Goal: Navigation & Orientation: Find specific page/section

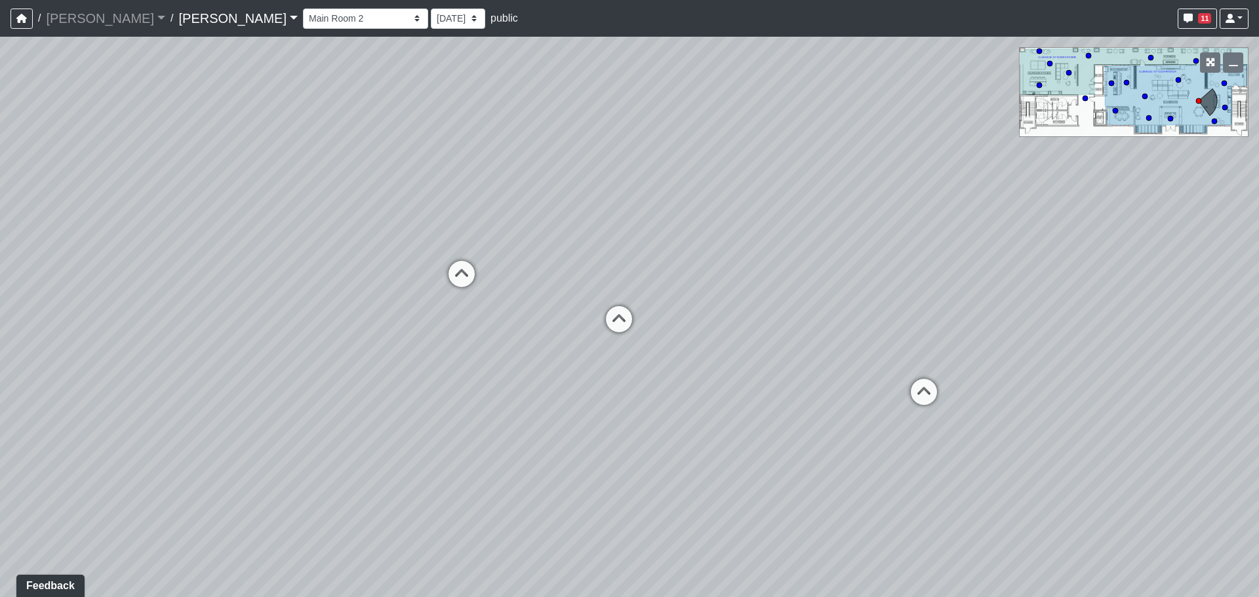
drag, startPoint x: 537, startPoint y: 362, endPoint x: 470, endPoint y: 332, distance: 73.4
click at [327, 341] on div "Loading... Craft Room Loading... Kitchenette 2 Loading... Games Loading... Entr…" at bounding box center [629, 317] width 1259 height 561
click at [633, 324] on icon at bounding box center [618, 325] width 39 height 39
drag, startPoint x: 291, startPoint y: 328, endPoint x: 1030, endPoint y: 314, distance: 739.3
click at [1032, 315] on div "Loading... Craft Room Loading... Kitchenette 2 Loading... Games Loading... Entr…" at bounding box center [629, 317] width 1259 height 561
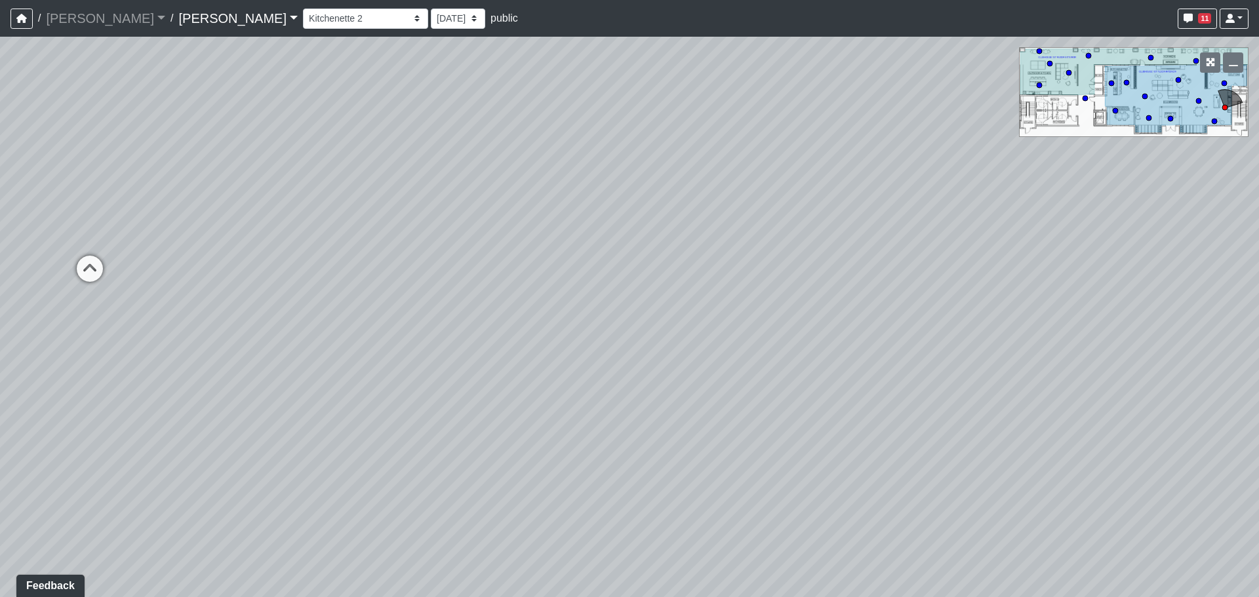
drag, startPoint x: 529, startPoint y: 306, endPoint x: 585, endPoint y: 309, distance: 55.8
click at [585, 309] on div "Loading... Craft Room Loading... Kitchenette 2 Loading... Games Loading... Entr…" at bounding box center [629, 317] width 1259 height 561
click at [407, 276] on icon at bounding box center [403, 279] width 39 height 39
select select "hXrYkMgWkkEWRR81WvZKC3"
drag, startPoint x: 331, startPoint y: 294, endPoint x: 912, endPoint y: 349, distance: 583.7
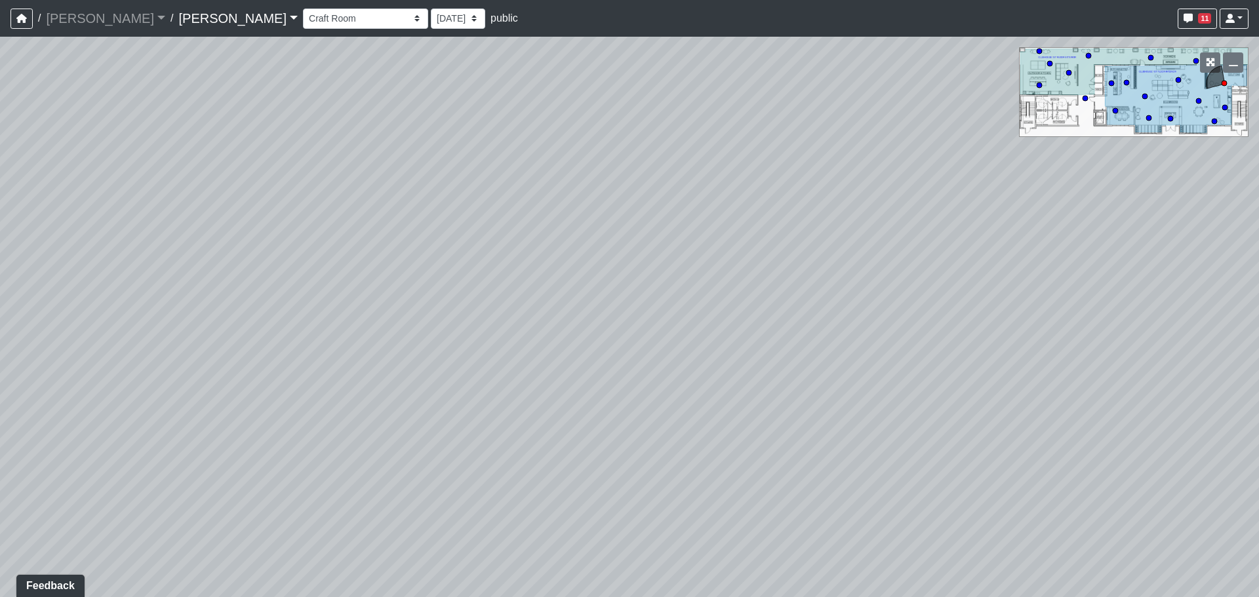
click at [912, 349] on div "Loading... Craft Room Loading... Kitchenette 2 Loading... Games Loading... Entr…" at bounding box center [629, 317] width 1259 height 561
drag, startPoint x: 278, startPoint y: 302, endPoint x: 776, endPoint y: 306, distance: 497.8
click at [776, 306] on div "Loading... Craft Room Loading... Kitchenette 2 Loading... Games Loading... Entr…" at bounding box center [629, 317] width 1259 height 561
drag, startPoint x: 767, startPoint y: 290, endPoint x: 528, endPoint y: 282, distance: 239.5
click at [528, 282] on div "Loading... Craft Room Loading... Kitchenette 2 Loading... Games Loading... Entr…" at bounding box center [629, 317] width 1259 height 561
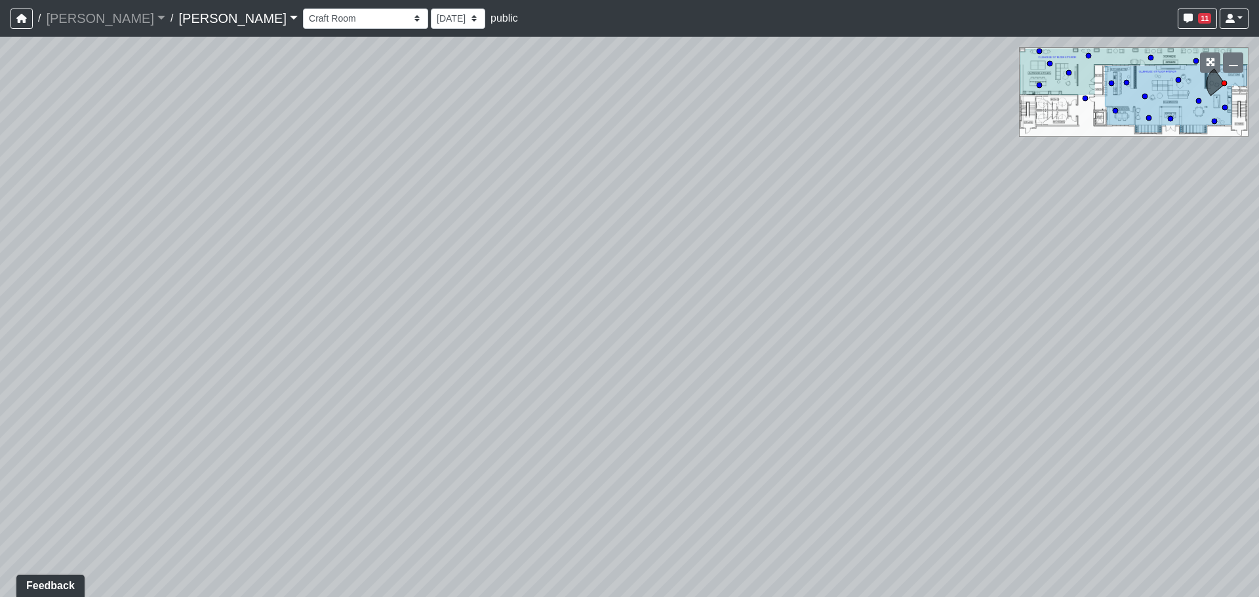
drag, startPoint x: 342, startPoint y: 230, endPoint x: 502, endPoint y: 233, distance: 160.0
click at [502, 233] on div "Loading... Craft Room Loading... Kitchenette 2 Loading... Games Loading... Entr…" at bounding box center [629, 317] width 1259 height 561
click at [584, 201] on span "Add comment" at bounding box center [598, 200] width 65 height 11
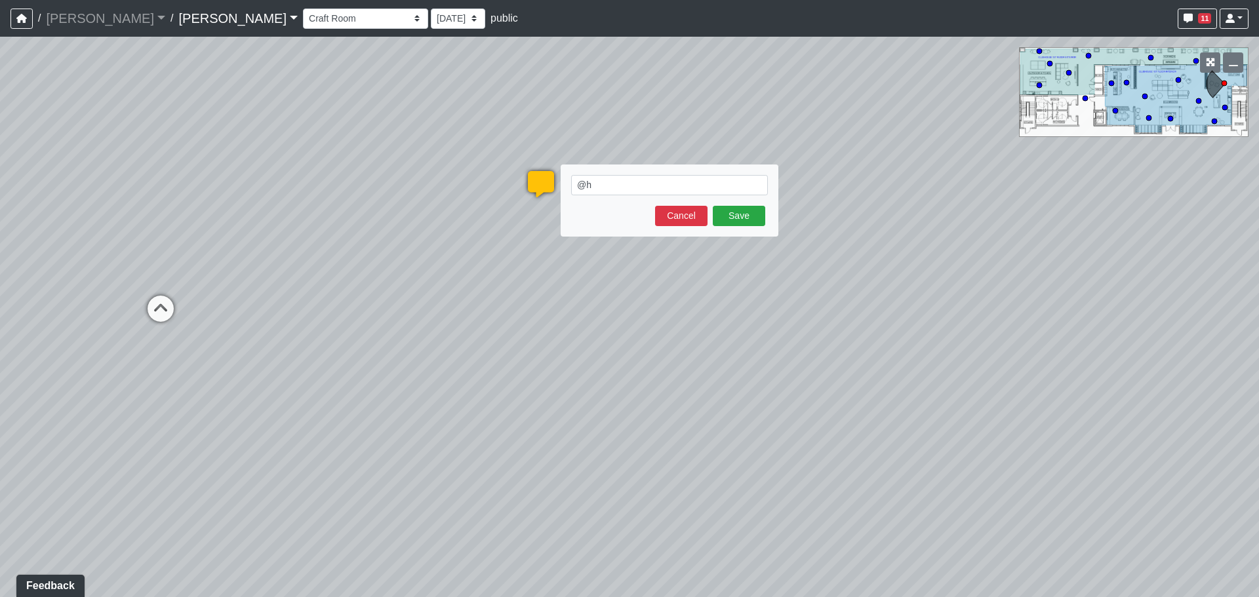
type textarea "@"
type textarea "Is this meant to remain open or enclosed?"
click at [750, 214] on button "Save" at bounding box center [739, 216] width 52 height 20
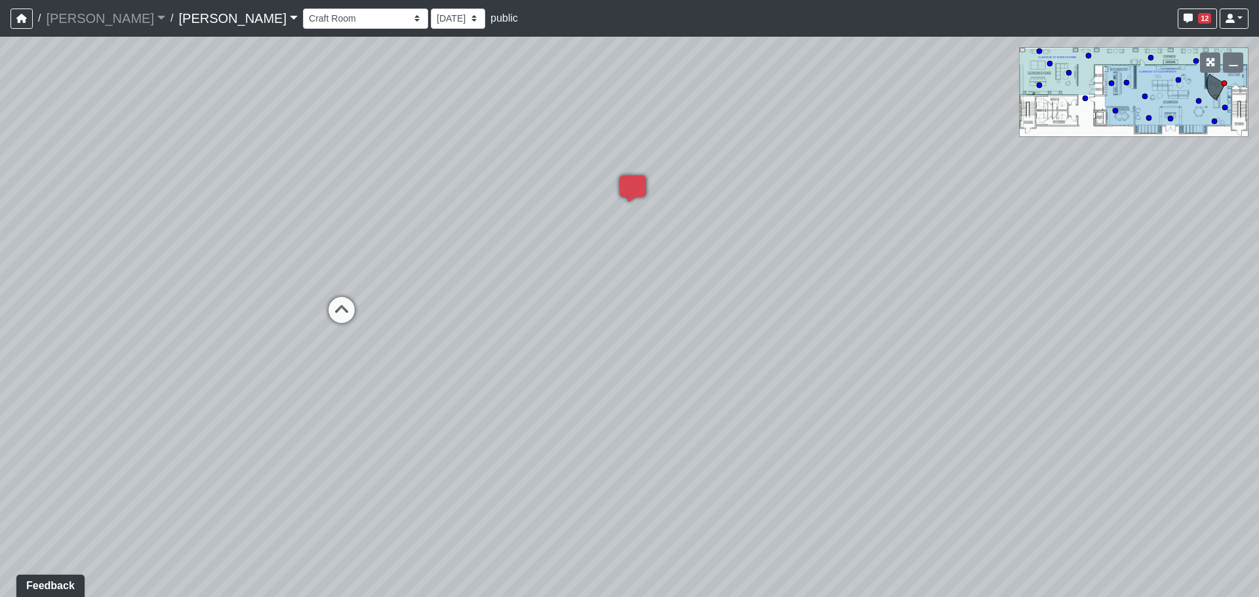
drag, startPoint x: 509, startPoint y: 293, endPoint x: 858, endPoint y: 293, distance: 348.9
click at [845, 293] on div "Loading... Craft Room Loading... Kitchenette 2 Loading... Games Loading... Entr…" at bounding box center [629, 317] width 1259 height 561
drag, startPoint x: 281, startPoint y: 329, endPoint x: 804, endPoint y: 310, distance: 523.7
click at [804, 310] on div "Loading... Craft Room Loading... Kitchenette 2 Loading... Games Loading... Entr…" at bounding box center [629, 317] width 1259 height 561
drag, startPoint x: 379, startPoint y: 331, endPoint x: 759, endPoint y: 103, distance: 443.6
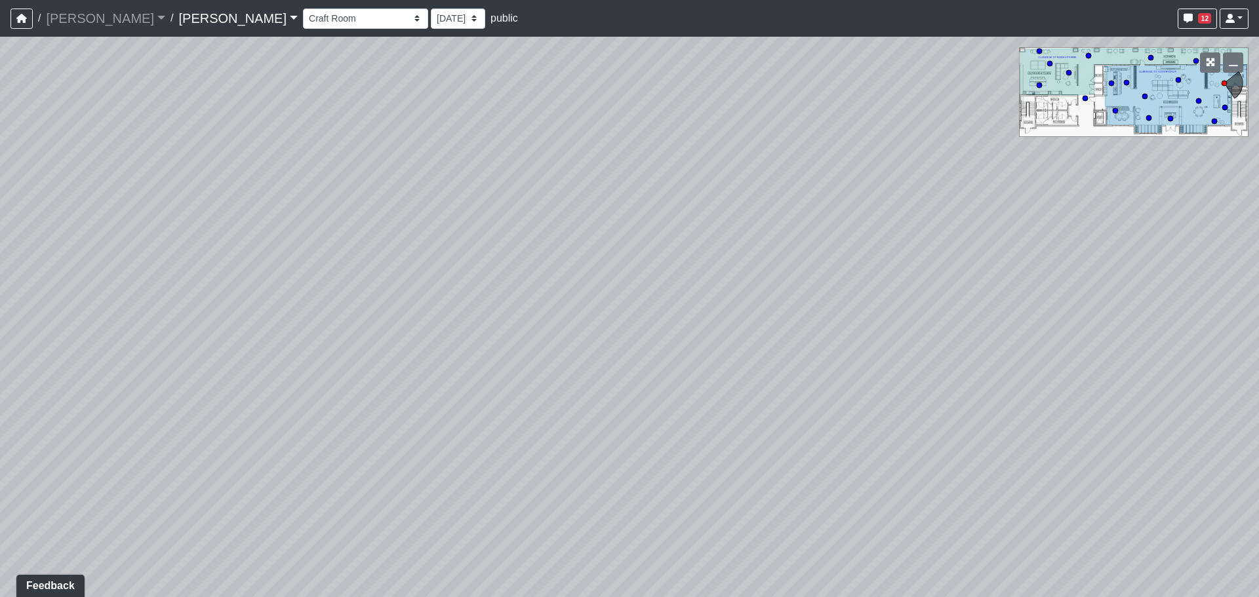
click at [763, 98] on div "Loading... Craft Room Loading... Kitchenette 2 Loading... Games Loading... Entr…" at bounding box center [629, 317] width 1259 height 561
drag, startPoint x: 569, startPoint y: 258, endPoint x: 756, endPoint y: 311, distance: 194.1
click at [756, 311] on div "Loading... Craft Room Loading... Kitchenette 2 Loading... Games Loading... Entr…" at bounding box center [629, 317] width 1259 height 561
drag, startPoint x: 650, startPoint y: 331, endPoint x: 456, endPoint y: 457, distance: 231.4
click at [456, 457] on div "Loading... Craft Room Loading... Kitchenette 2 Loading... Games Loading... Entr…" at bounding box center [629, 317] width 1259 height 561
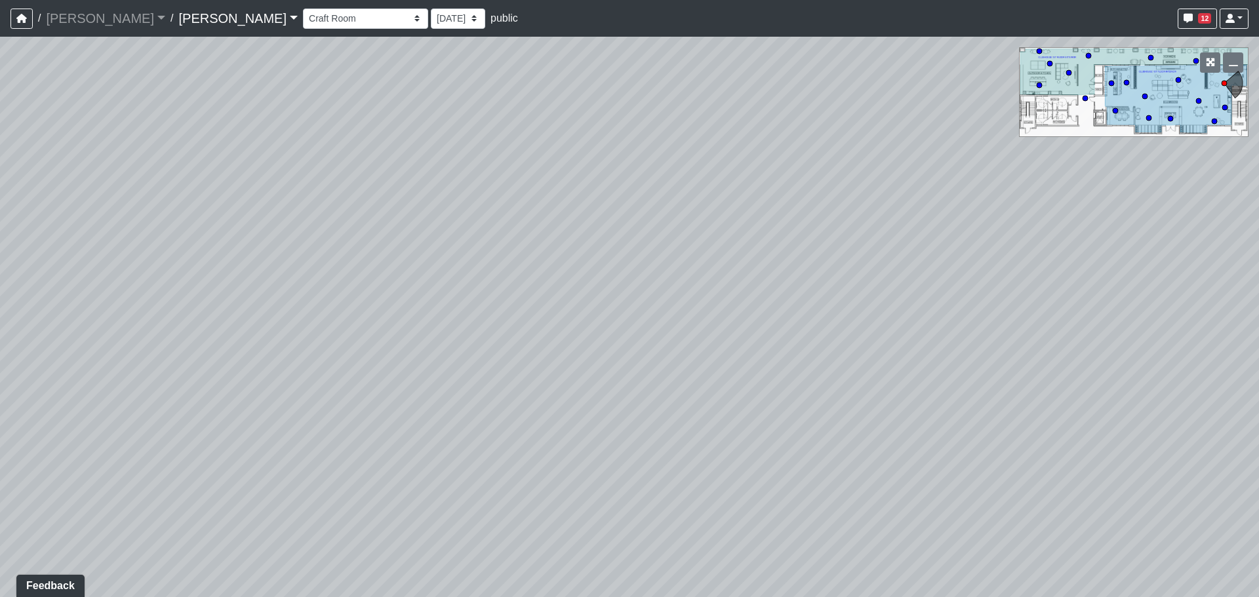
drag, startPoint x: 893, startPoint y: 332, endPoint x: 596, endPoint y: 346, distance: 296.8
click at [596, 346] on div "Loading... Craft Room Loading... Kitchenette 2 Loading... Games Loading... Entr…" at bounding box center [629, 317] width 1259 height 561
drag, startPoint x: 599, startPoint y: 290, endPoint x: 746, endPoint y: 283, distance: 147.1
click at [746, 283] on div "Loading... Craft Room Loading... Kitchenette 2 Loading... Games Loading... Entr…" at bounding box center [629, 317] width 1259 height 561
drag, startPoint x: 935, startPoint y: 247, endPoint x: 561, endPoint y: 245, distance: 373.2
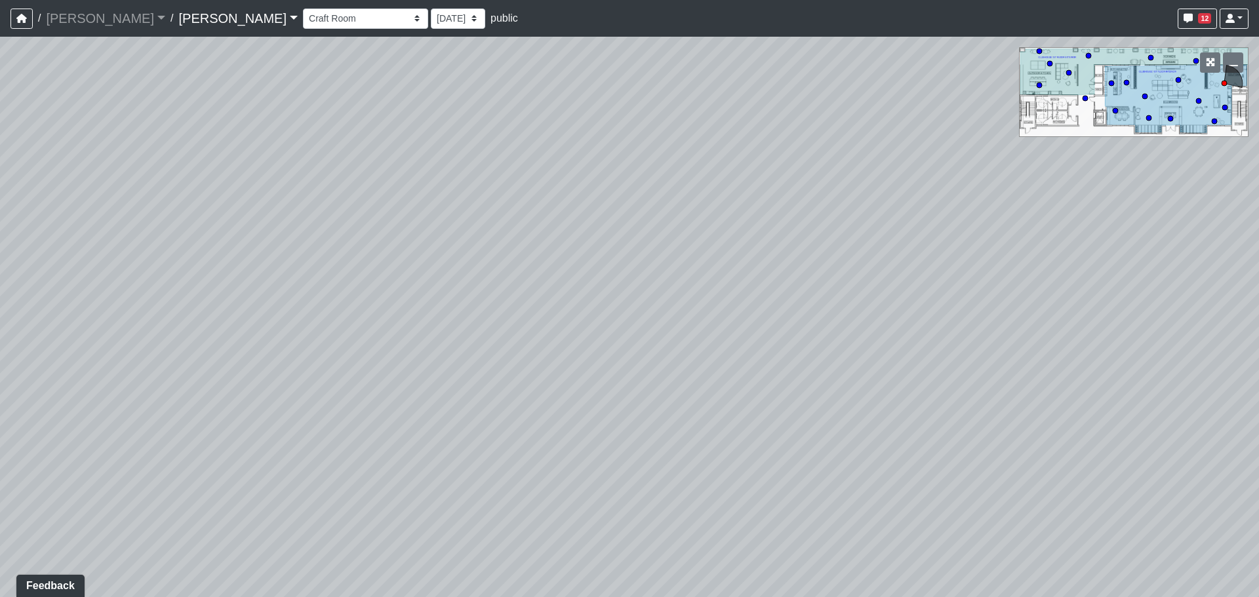
click at [561, 245] on div "Loading... Craft Room Loading... Kitchenette 2 Loading... Games Loading... Entr…" at bounding box center [629, 317] width 1259 height 561
drag, startPoint x: 753, startPoint y: 249, endPoint x: 622, endPoint y: 249, distance: 131.2
click at [622, 249] on div "Loading... Craft Room Loading... Kitchenette 2 Loading... Games Loading... Entr…" at bounding box center [629, 317] width 1259 height 561
drag, startPoint x: 713, startPoint y: 229, endPoint x: 357, endPoint y: 215, distance: 355.7
click at [327, 209] on div "Loading... Craft Room Loading... Kitchenette 2 Loading... Games Loading... Entr…" at bounding box center [629, 317] width 1259 height 561
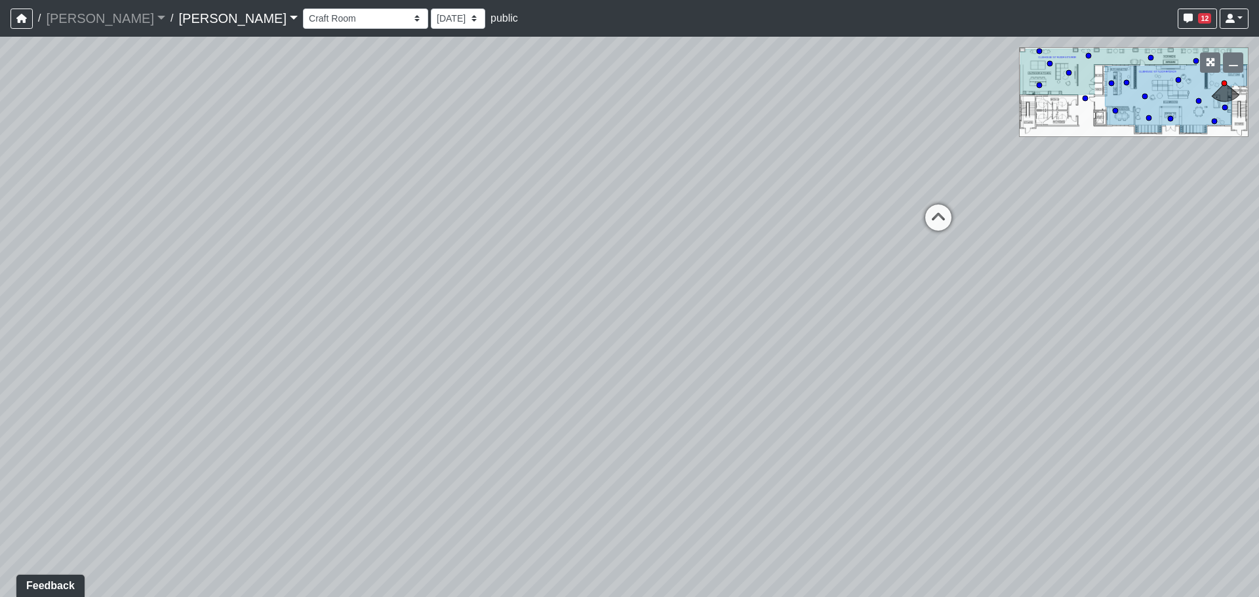
drag, startPoint x: 508, startPoint y: 253, endPoint x: 467, endPoint y: 257, distance: 40.9
click at [467, 257] on div "Loading... Craft Room Loading... Kitchenette 2 Loading... Games Loading... Entr…" at bounding box center [629, 317] width 1259 height 561
drag, startPoint x: 726, startPoint y: 262, endPoint x: 239, endPoint y: 256, distance: 486.7
click at [239, 256] on div "Loading... Craft Room Loading... Kitchenette 2 Loading... Games Loading... Entr…" at bounding box center [629, 317] width 1259 height 561
drag, startPoint x: 847, startPoint y: 298, endPoint x: 174, endPoint y: 203, distance: 679.0
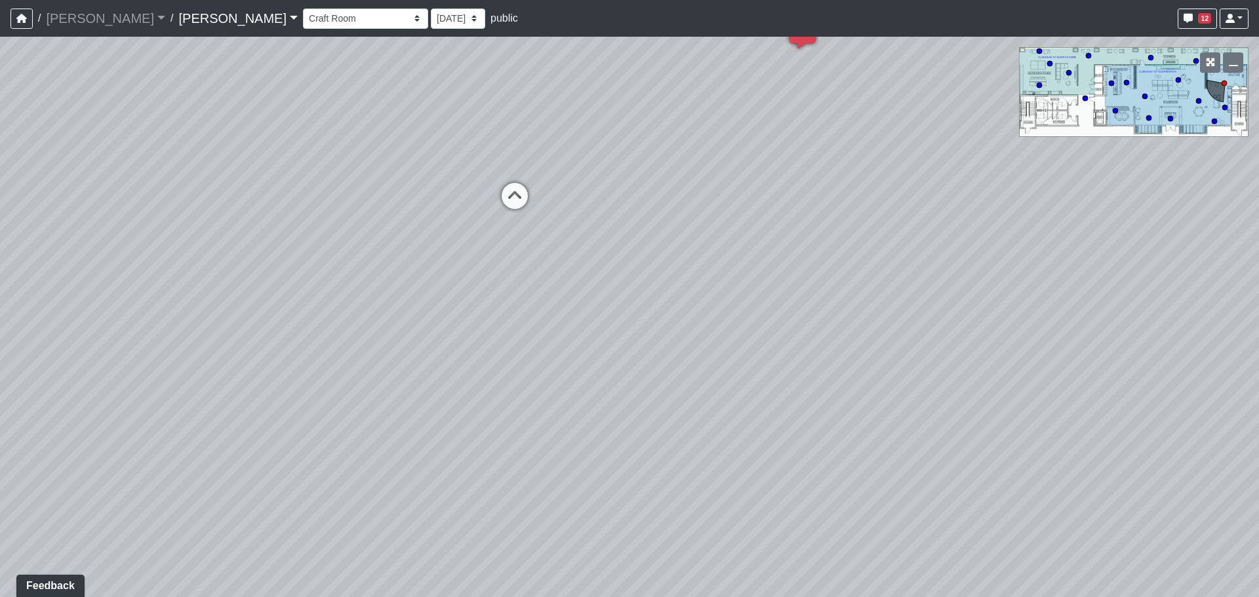
click at [89, 197] on div "Loading... Craft Room Loading... Kitchenette 2 Loading... Games Loading... Entr…" at bounding box center [629, 317] width 1259 height 561
drag, startPoint x: 642, startPoint y: 233, endPoint x: 855, endPoint y: 420, distance: 283.5
click at [855, 420] on div "Loading... Craft Room Loading... Kitchenette 2 Loading... Games Loading... Entr…" at bounding box center [629, 317] width 1259 height 561
drag, startPoint x: 440, startPoint y: 364, endPoint x: 788, endPoint y: 341, distance: 348.4
click at [796, 341] on div "Loading... Craft Room Loading... Kitchenette 2 Loading... Games Loading... Entr…" at bounding box center [629, 317] width 1259 height 561
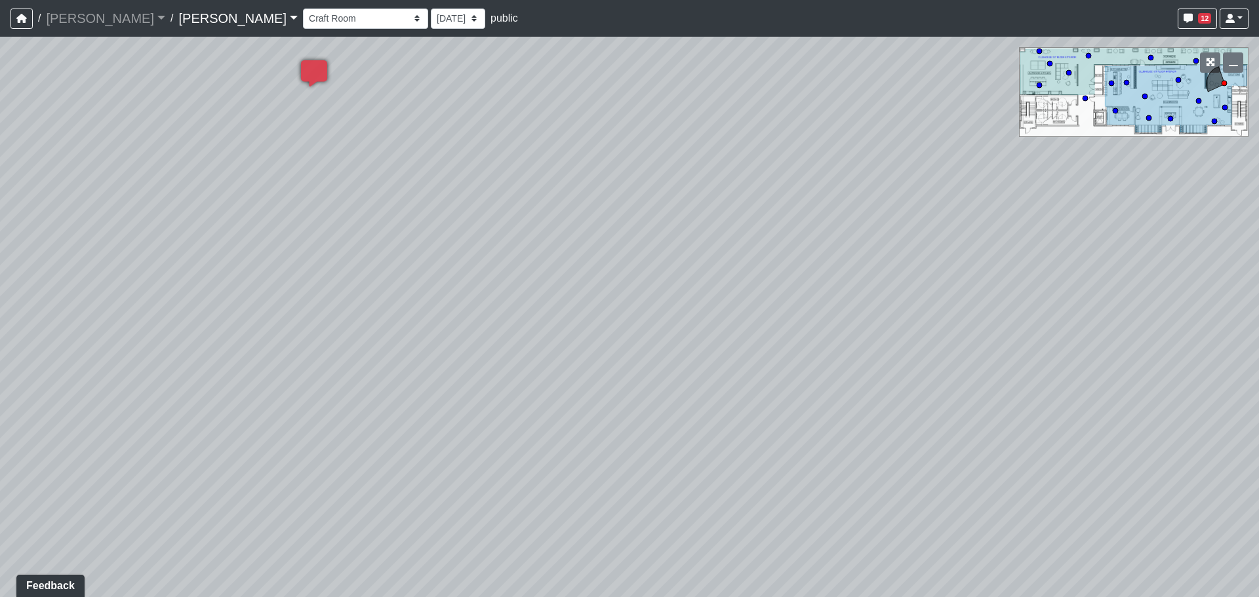
drag, startPoint x: 618, startPoint y: 344, endPoint x: 859, endPoint y: 338, distance: 241.4
click at [859, 338] on div "Loading... Craft Room Loading... Kitchenette 2 Loading... Games Loading... Entr…" at bounding box center [629, 317] width 1259 height 561
drag, startPoint x: 419, startPoint y: 331, endPoint x: 905, endPoint y: 306, distance: 486.6
click at [944, 306] on div "Loading... Craft Room Loading... Kitchenette 2 Loading... Games Loading... Entr…" at bounding box center [629, 317] width 1259 height 561
click at [523, 220] on icon at bounding box center [520, 226] width 39 height 39
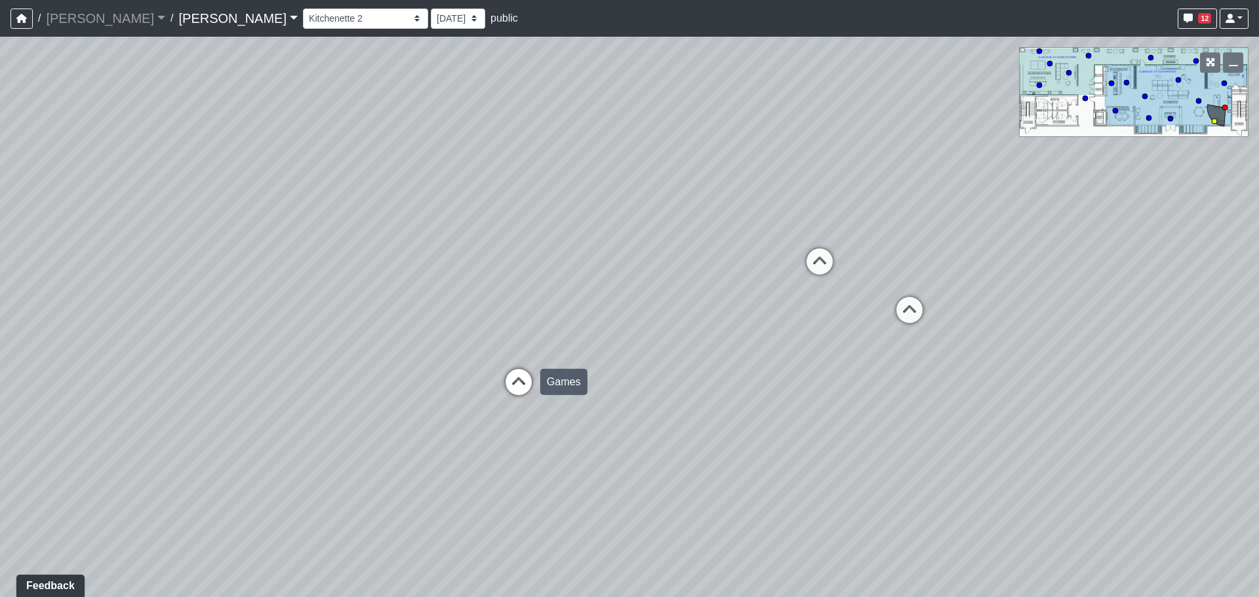
click at [517, 389] on icon at bounding box center [518, 388] width 39 height 39
drag, startPoint x: 792, startPoint y: 331, endPoint x: 307, endPoint y: 394, distance: 489.5
click at [268, 402] on div "Loading... Craft Room Loading... Kitchenette 2 Loading... Games Loading... Entr…" at bounding box center [629, 317] width 1259 height 561
drag, startPoint x: 799, startPoint y: 282, endPoint x: 506, endPoint y: 303, distance: 293.3
click at [352, 302] on div "Loading... Craft Room Loading... Kitchenette 2 Loading... Games Loading... Entr…" at bounding box center [629, 317] width 1259 height 561
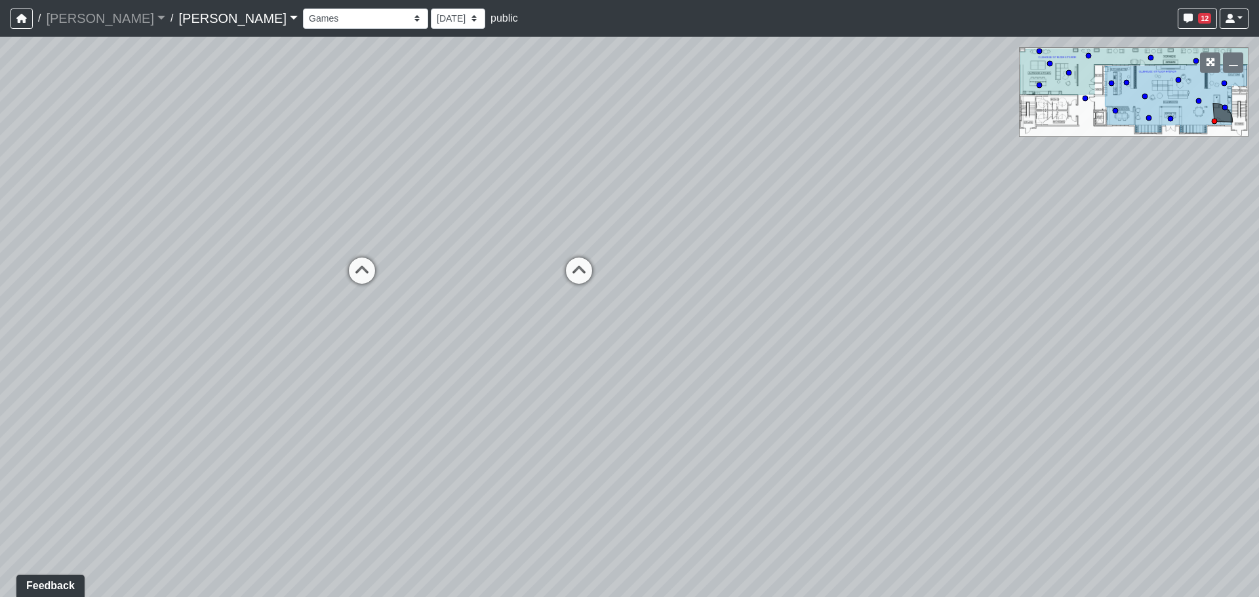
drag, startPoint x: 757, startPoint y: 300, endPoint x: 254, endPoint y: 248, distance: 506.4
click at [254, 248] on div "Loading... Craft Room Loading... Kitchenette 2 Loading... Games Loading... Entr…" at bounding box center [629, 317] width 1259 height 561
drag, startPoint x: 189, startPoint y: 312, endPoint x: 248, endPoint y: 311, distance: 59.0
click at [248, 311] on div "Loading... Craft Room Loading... Kitchenette 2 Loading... Games Loading... Entr…" at bounding box center [629, 317] width 1259 height 561
drag, startPoint x: 136, startPoint y: 365, endPoint x: 721, endPoint y: 367, distance: 585.7
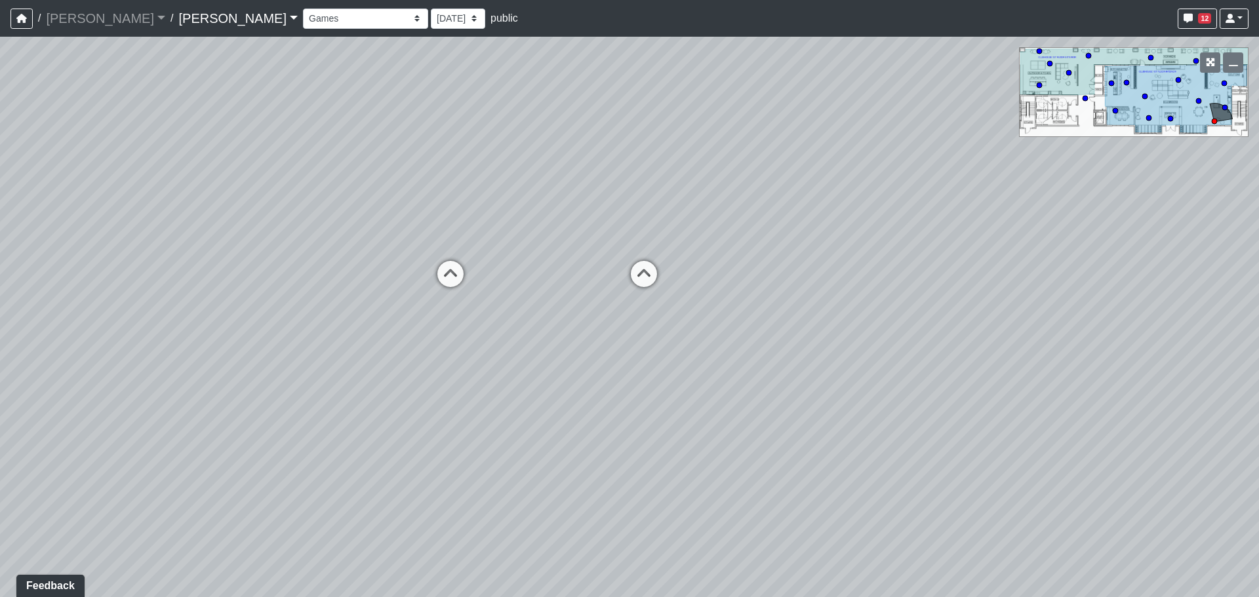
click at [723, 367] on div "Loading... Craft Room Loading... Kitchenette 2 Loading... Games Loading... Entr…" at bounding box center [629, 317] width 1259 height 561
drag, startPoint x: 316, startPoint y: 334, endPoint x: 912, endPoint y: 343, distance: 595.6
click at [922, 343] on div "Loading... Craft Room Loading... Kitchenette 2 Loading... Games Loading... Entr…" at bounding box center [629, 317] width 1259 height 561
click at [655, 390] on icon at bounding box center [657, 395] width 39 height 39
drag, startPoint x: 533, startPoint y: 338, endPoint x: 848, endPoint y: 345, distance: 315.5
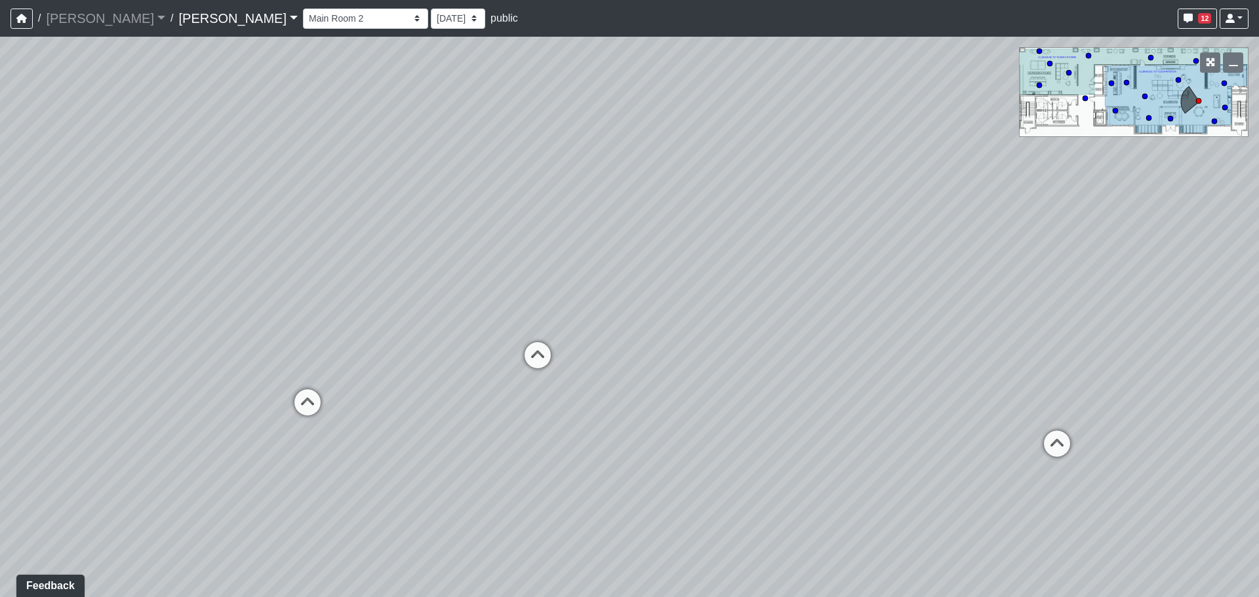
click at [848, 345] on div "Loading... Craft Room Loading... Kitchenette 2 Loading... Games Loading... Entr…" at bounding box center [629, 317] width 1259 height 561
click at [552, 357] on icon at bounding box center [561, 362] width 39 height 39
drag, startPoint x: 489, startPoint y: 397, endPoint x: 857, endPoint y: 388, distance: 367.4
click at [857, 388] on div "Loading... Craft Room Loading... Kitchenette 2 Loading... Games Loading... Entr…" at bounding box center [629, 317] width 1259 height 561
drag, startPoint x: 363, startPoint y: 327, endPoint x: 731, endPoint y: 331, distance: 367.3
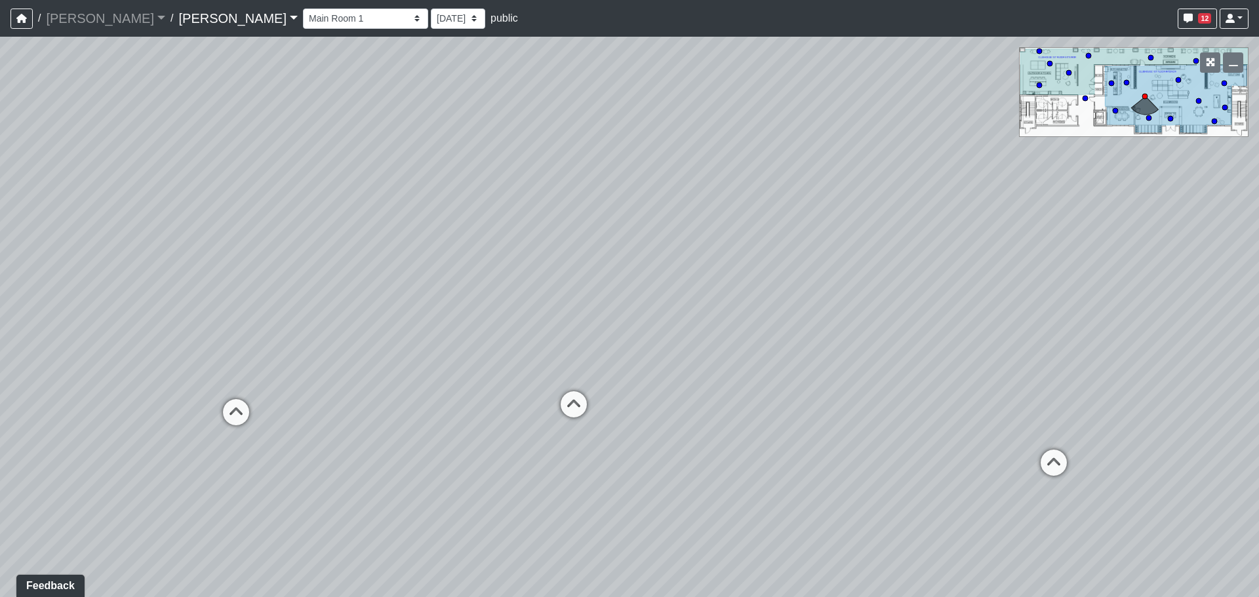
click at [731, 331] on div "Loading... Craft Room Loading... Kitchenette 2 Loading... Games Loading... Entr…" at bounding box center [629, 317] width 1259 height 561
drag, startPoint x: 373, startPoint y: 337, endPoint x: 915, endPoint y: 343, distance: 542.4
click at [915, 343] on div "Loading... Craft Room Loading... Kitchenette 2 Loading... Games Loading... Entr…" at bounding box center [629, 317] width 1259 height 561
click at [422, 351] on icon at bounding box center [420, 363] width 39 height 39
drag, startPoint x: 869, startPoint y: 351, endPoint x: 430, endPoint y: 275, distance: 445.8
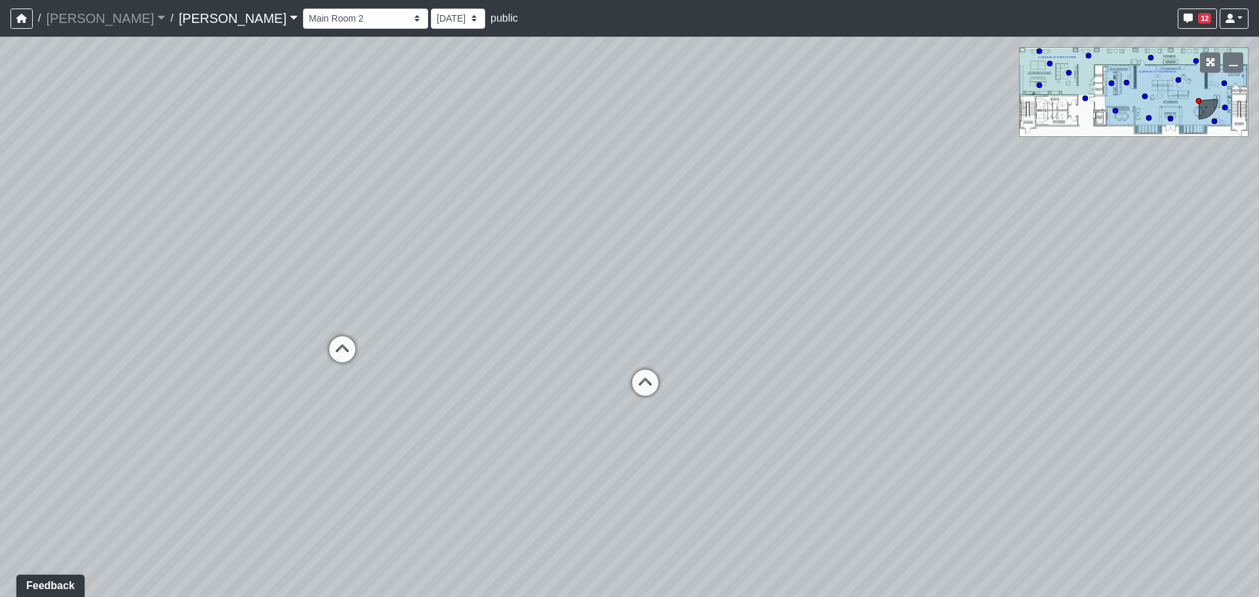
click at [430, 275] on div "Loading... Craft Room Loading... Kitchenette 2 Loading... Games Loading... Entr…" at bounding box center [629, 317] width 1259 height 561
drag, startPoint x: 343, startPoint y: 291, endPoint x: 634, endPoint y: 304, distance: 290.8
click at [684, 305] on div "Loading... Craft Room Loading... Kitchenette 2 Loading... Games Loading... Entr…" at bounding box center [629, 317] width 1259 height 561
drag, startPoint x: 376, startPoint y: 308, endPoint x: 747, endPoint y: 309, distance: 371.2
click at [747, 309] on div "Loading... Craft Room Loading... Kitchenette 2 Loading... Games Loading... Entr…" at bounding box center [629, 317] width 1259 height 561
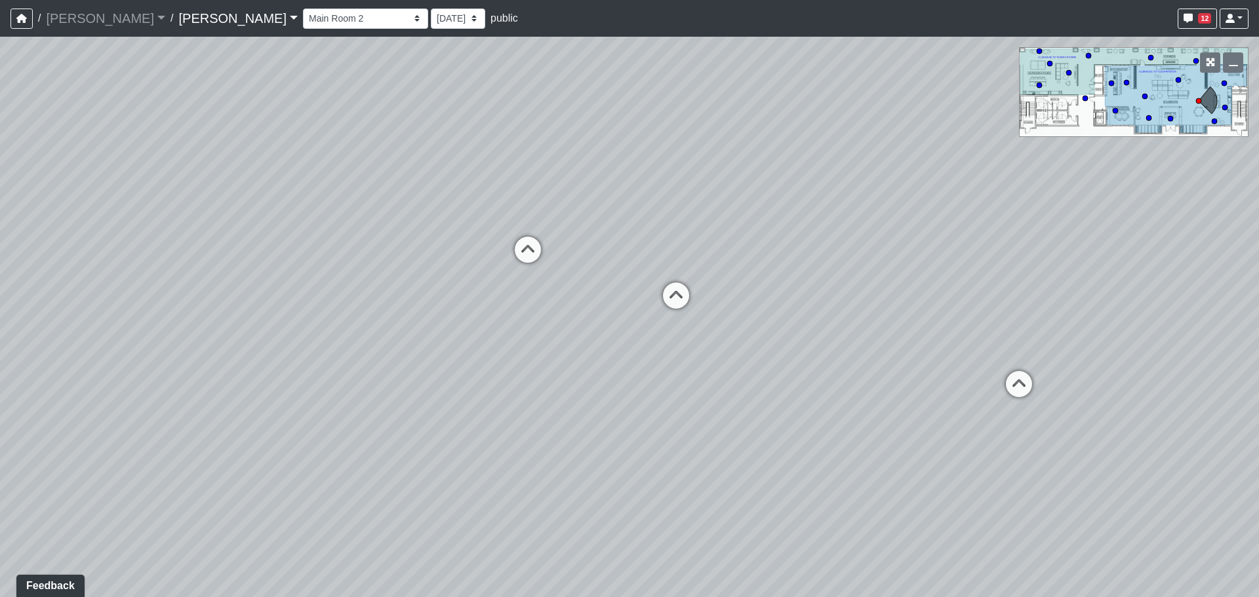
drag, startPoint x: 413, startPoint y: 301, endPoint x: 759, endPoint y: 310, distance: 345.7
click at [759, 310] on div "Loading... Craft Room Loading... Kitchenette 2 Loading... Games Loading... Entr…" at bounding box center [629, 317] width 1259 height 561
drag, startPoint x: 511, startPoint y: 306, endPoint x: 845, endPoint y: 312, distance: 333.9
click at [845, 312] on div "Loading... Craft Room Loading... Kitchenette 2 Loading... Games Loading... Entr…" at bounding box center [629, 317] width 1259 height 561
drag, startPoint x: 624, startPoint y: 300, endPoint x: 799, endPoint y: 304, distance: 175.2
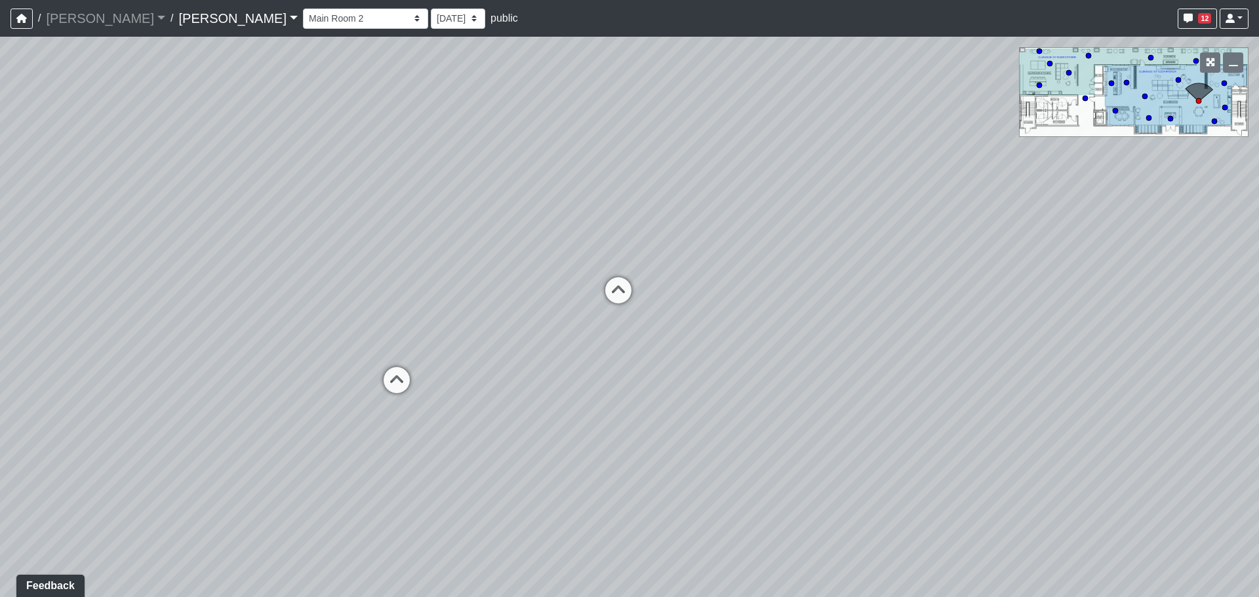
click at [799, 304] on div "Loading... Craft Room Loading... Kitchenette 2 Loading... Games Loading... Entr…" at bounding box center [629, 317] width 1259 height 561
drag, startPoint x: 434, startPoint y: 285, endPoint x: 831, endPoint y: 289, distance: 397.5
click at [831, 289] on div "Loading... Craft Room Loading... Kitchenette 2 Loading... Games Loading... Entr…" at bounding box center [629, 317] width 1259 height 561
drag, startPoint x: 443, startPoint y: 278, endPoint x: 931, endPoint y: 304, distance: 488.6
click at [931, 304] on div "Loading... Craft Room Loading... Kitchenette 2 Loading... Games Loading... Entr…" at bounding box center [629, 317] width 1259 height 561
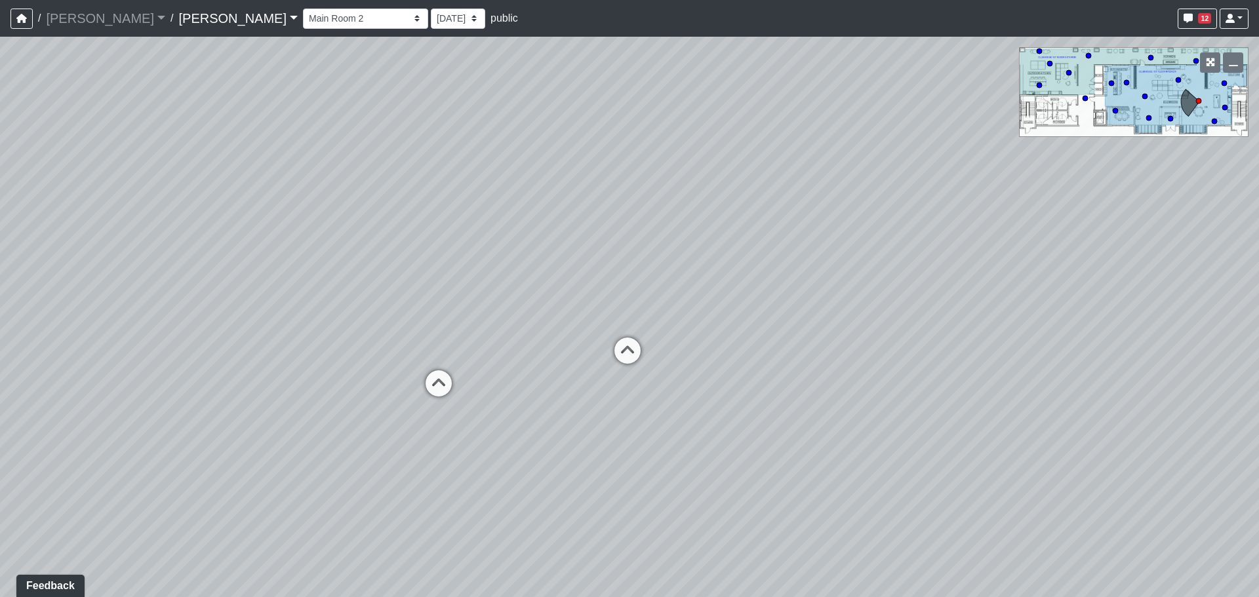
drag, startPoint x: 416, startPoint y: 269, endPoint x: 590, endPoint y: 270, distance: 173.1
click at [590, 270] on div "Loading... Craft Room Loading... Kitchenette 2 Loading... Games Loading... Entr…" at bounding box center [629, 317] width 1259 height 561
click at [303, 22] on select "Entry Kitchenette Lounge Pool Table Seating 1 Seating 2 Seating 3 Seating 4 Ban…" at bounding box center [365, 19] width 125 height 20
click at [303, 9] on select "Entry Kitchenette Lounge Pool Table Seating 1 Seating 2 Seating 3 Seating 4 Ban…" at bounding box center [365, 19] width 125 height 20
drag, startPoint x: 824, startPoint y: 345, endPoint x: 785, endPoint y: 341, distance: 38.9
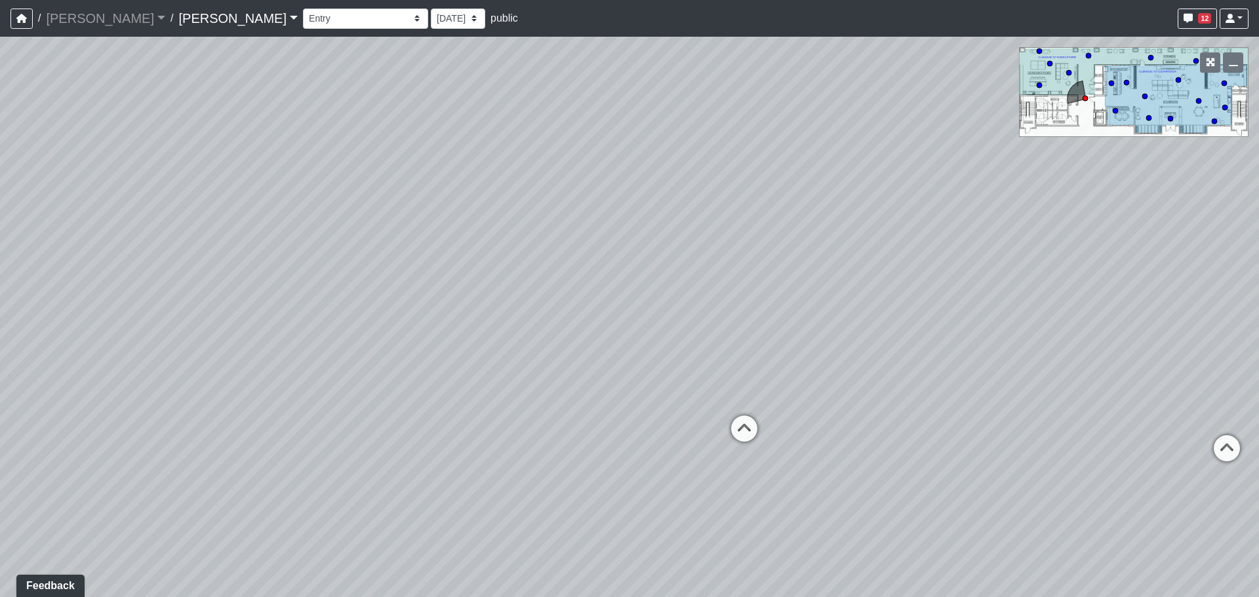
click at [809, 340] on div "Loading... Craft Room Loading... Kitchenette 2 Loading... Games Loading... Entr…" at bounding box center [629, 317] width 1259 height 561
click at [741, 426] on icon at bounding box center [734, 433] width 39 height 39
drag, startPoint x: 439, startPoint y: 342, endPoint x: 860, endPoint y: 342, distance: 421.0
click at [860, 342] on div "Loading... Craft Room Loading... Kitchenette 2 Loading... Games Loading... Entr…" at bounding box center [629, 317] width 1259 height 561
drag, startPoint x: 531, startPoint y: 316, endPoint x: 942, endPoint y: 327, distance: 411.3
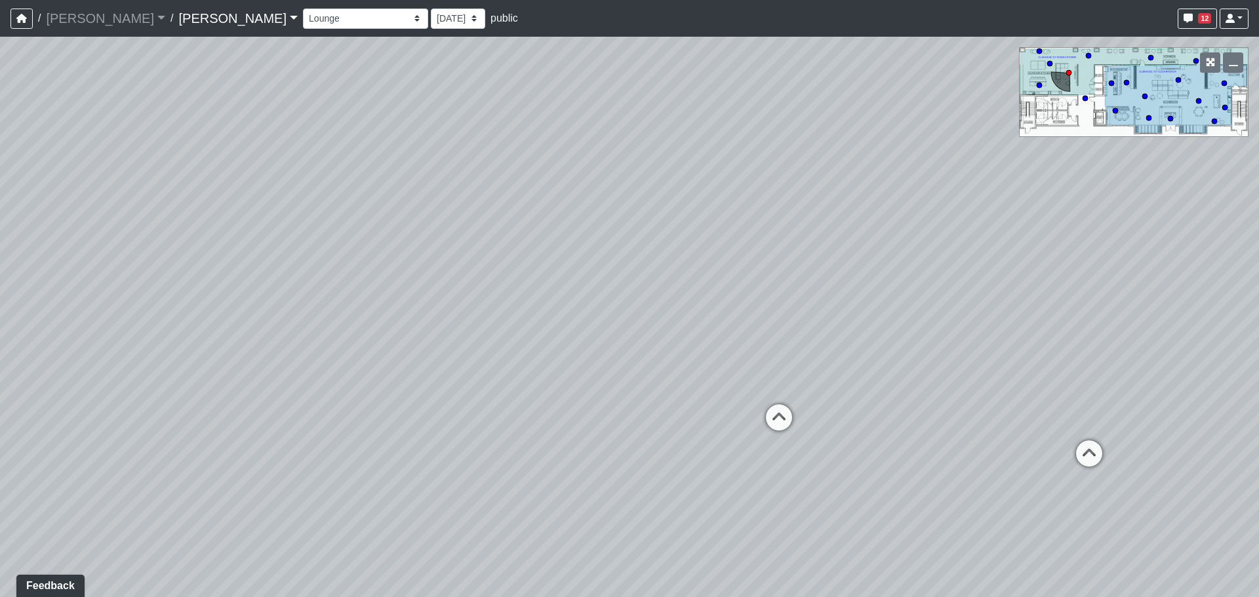
click at [942, 327] on div "Loading... Craft Room Loading... Kitchenette 2 Loading... Games Loading... Entr…" at bounding box center [629, 317] width 1259 height 561
drag, startPoint x: 519, startPoint y: 326, endPoint x: 838, endPoint y: 319, distance: 318.1
click at [838, 319] on div "Loading... Craft Room Loading... Kitchenette 2 Loading... Games Loading... Entr…" at bounding box center [629, 317] width 1259 height 561
drag, startPoint x: 388, startPoint y: 299, endPoint x: 731, endPoint y: 309, distance: 343.8
click at [731, 309] on div "Loading... Craft Room Loading... Kitchenette 2 Loading... Games Loading... Entr…" at bounding box center [629, 317] width 1259 height 561
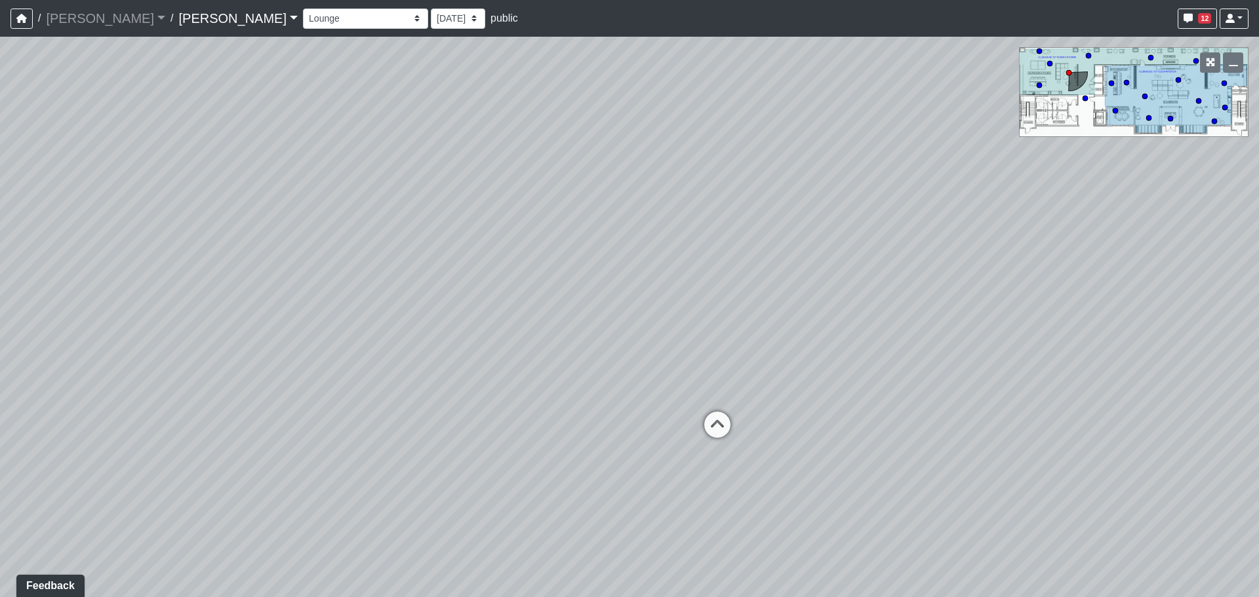
drag, startPoint x: 381, startPoint y: 302, endPoint x: 752, endPoint y: 314, distance: 371.4
click at [752, 313] on div "Loading... Craft Room Loading... Kitchenette 2 Loading... Games Loading... Entr…" at bounding box center [629, 317] width 1259 height 561
drag, startPoint x: 573, startPoint y: 314, endPoint x: 550, endPoint y: 300, distance: 27.1
click at [683, 316] on div "Loading... Craft Room Loading... Kitchenette 2 Loading... Games Loading... Entr…" at bounding box center [629, 317] width 1259 height 561
drag, startPoint x: 548, startPoint y: 296, endPoint x: 721, endPoint y: 278, distance: 174.8
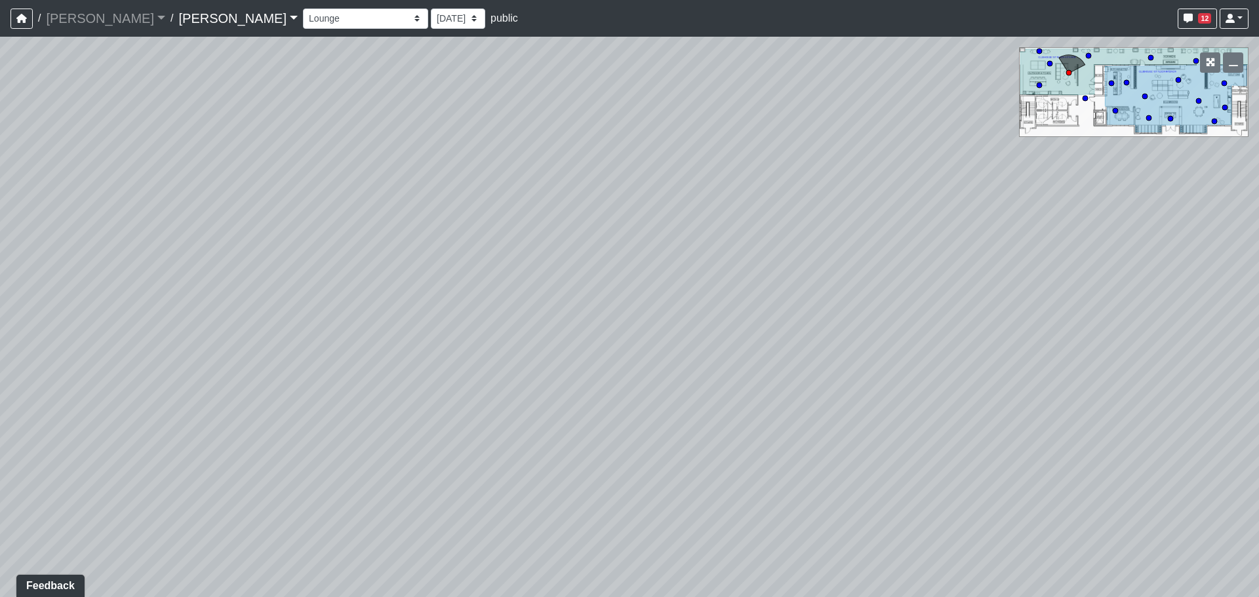
click at [710, 279] on div "Loading... Craft Room Loading... Kitchenette 2 Loading... Games Loading... Entr…" at bounding box center [629, 317] width 1259 height 561
drag, startPoint x: 447, startPoint y: 308, endPoint x: 725, endPoint y: 309, distance: 278.1
click at [725, 309] on div "Loading... Craft Room Loading... Kitchenette 2 Loading... Games Loading... Entr…" at bounding box center [629, 317] width 1259 height 561
click at [620, 390] on icon at bounding box center [619, 403] width 39 height 39
drag, startPoint x: 420, startPoint y: 358, endPoint x: 647, endPoint y: 354, distance: 227.0
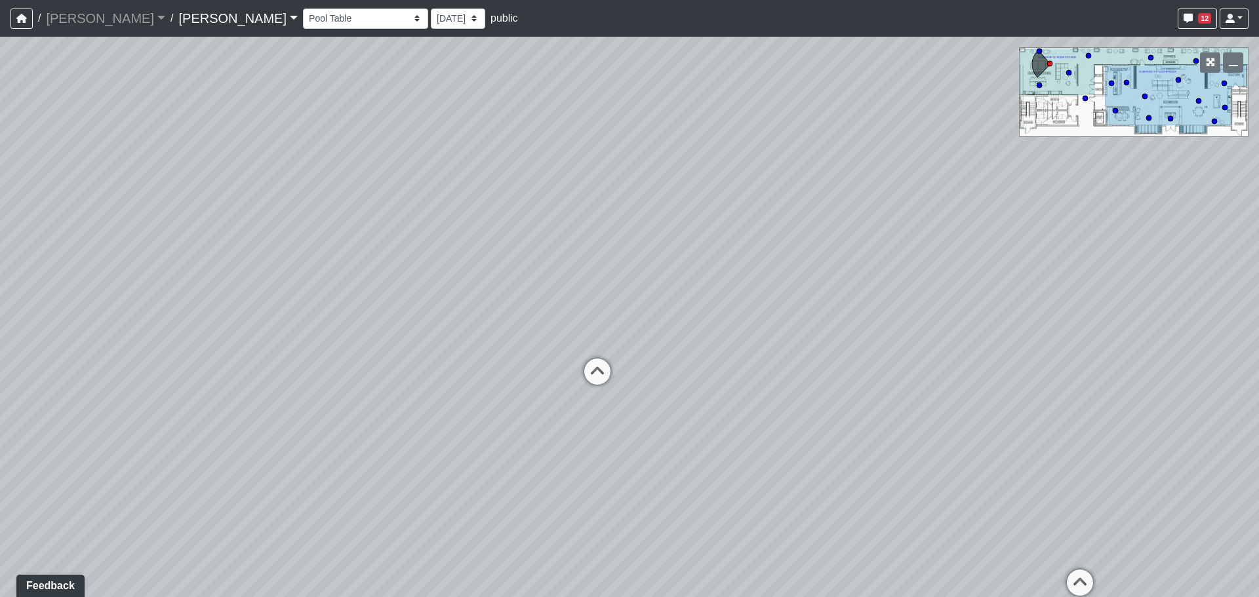
click at [654, 354] on div "Loading... Craft Room Loading... Kitchenette 2 Loading... Games Loading... Entr…" at bounding box center [629, 317] width 1259 height 561
click at [303, 18] on select "Entry Kitchenette Lounge Pool Table Seating 1 Seating 2 Seating 3 Seating 4 Ban…" at bounding box center [365, 19] width 125 height 20
click at [303, 9] on select "Entry Kitchenette Lounge Pool Table Seating 1 Seating 2 Seating 3 Seating 4 Ban…" at bounding box center [365, 19] width 125 height 20
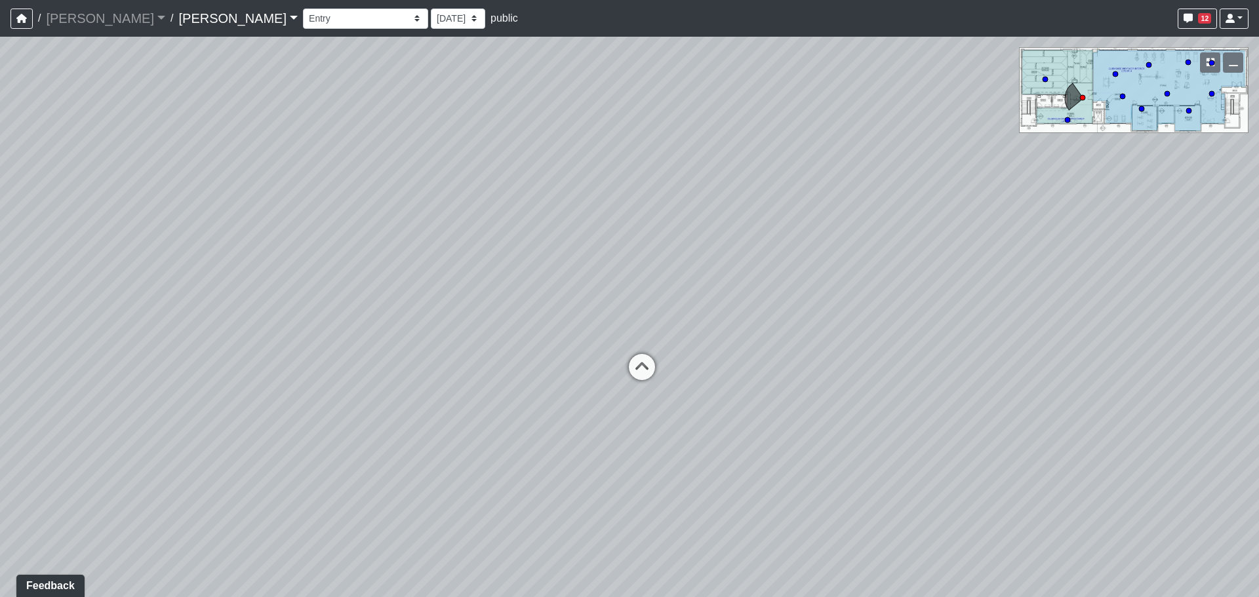
drag, startPoint x: 552, startPoint y: 294, endPoint x: 407, endPoint y: 293, distance: 144.9
click at [407, 293] on div "Loading... Craft Room Loading... Kitchenette 2 Loading... Games Loading... Entr…" at bounding box center [629, 317] width 1259 height 561
click at [647, 364] on icon at bounding box center [641, 373] width 39 height 39
drag, startPoint x: 790, startPoint y: 347, endPoint x: 462, endPoint y: 310, distance: 330.0
click at [462, 310] on div "Loading... Craft Room Loading... Kitchenette 2 Loading... Games Loading... Entr…" at bounding box center [629, 317] width 1259 height 561
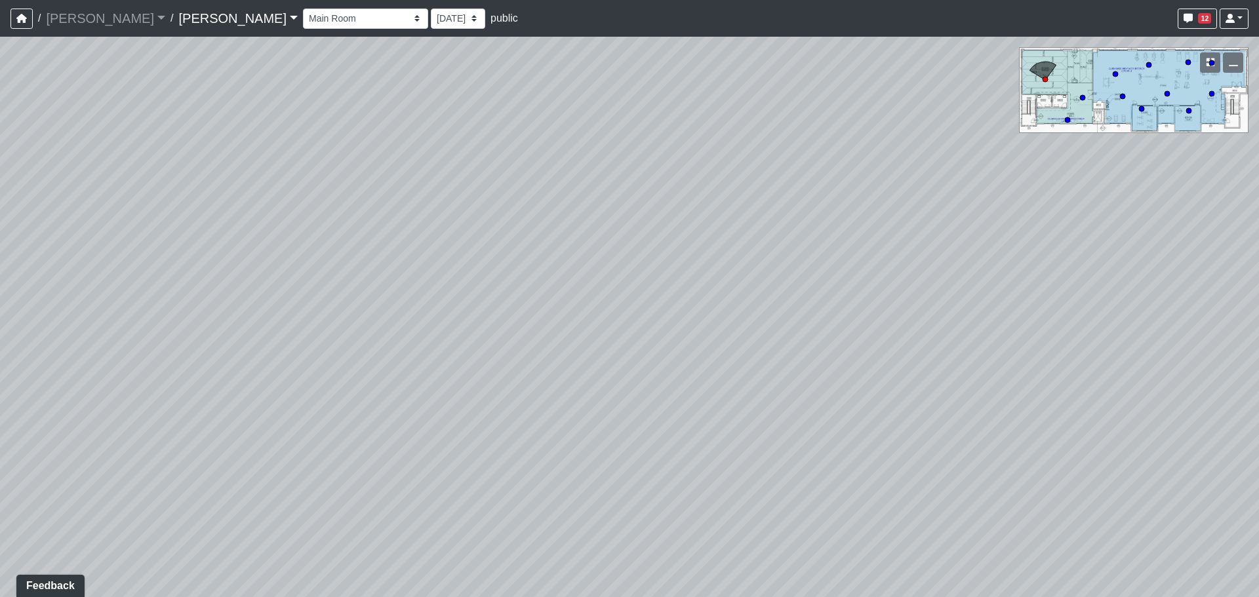
drag, startPoint x: 674, startPoint y: 332, endPoint x: 263, endPoint y: 278, distance: 414.1
click at [263, 278] on div "Loading... Craft Room Loading... Kitchenette 2 Loading... Games Loading... Entr…" at bounding box center [629, 317] width 1259 height 561
drag, startPoint x: 214, startPoint y: 254, endPoint x: 591, endPoint y: 284, distance: 377.7
click at [591, 284] on div "Loading... Craft Room Loading... Kitchenette 2 Loading... Games Loading... Entr…" at bounding box center [629, 317] width 1259 height 561
drag, startPoint x: 358, startPoint y: 278, endPoint x: 615, endPoint y: 289, distance: 256.7
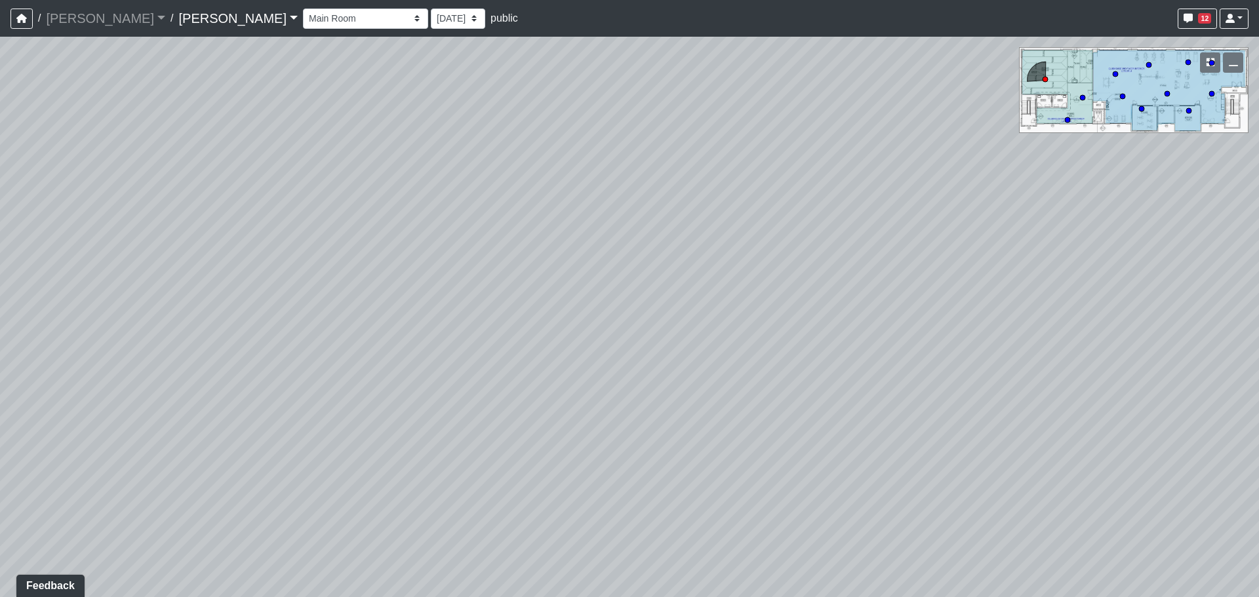
click at [615, 289] on div "Loading... Craft Room Loading... Kitchenette 2 Loading... Games Loading... Entr…" at bounding box center [629, 317] width 1259 height 561
drag
click at [503, 279] on div "Loading... Craft Room Loading... Kitchenette 2 Loading... Games Loading... Entr…" at bounding box center [629, 317] width 1259 height 561
click at [612, 270] on div "Loading... Craft Room Loading... Kitchenette 2 Loading... Games Loading... Entr…" at bounding box center [629, 317] width 1259 height 561
click at [700, 265] on div "Loading... Craft Room Loading... Kitchenette 2 Loading... Games Loading... Entr…" at bounding box center [629, 317] width 1259 height 561
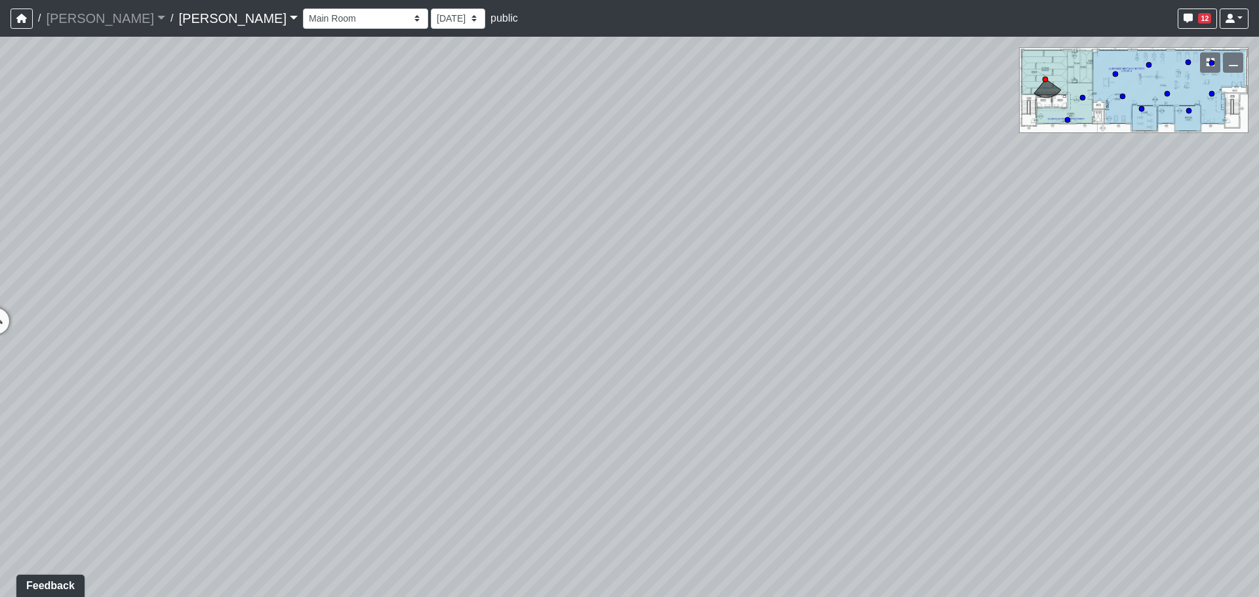
click at [673, 255] on div "Loading... Craft Room Loading... Kitchenette 2 Loading... Games Loading... Entr…" at bounding box center [629, 317] width 1259 height 561
click at [724, 259] on div "Loading... Craft Room Loading... Kitchenette 2 Loading... Games Loading... Entr…" at bounding box center [629, 317] width 1259 height 561
click at [590, 242] on div "Loading... Craft Room Loading... Kitchenette 2 Loading... Games Loading... Entr…" at bounding box center [629, 317] width 1259 height 561
click at [699, 280] on icon at bounding box center [698, 289] width 39 height 39
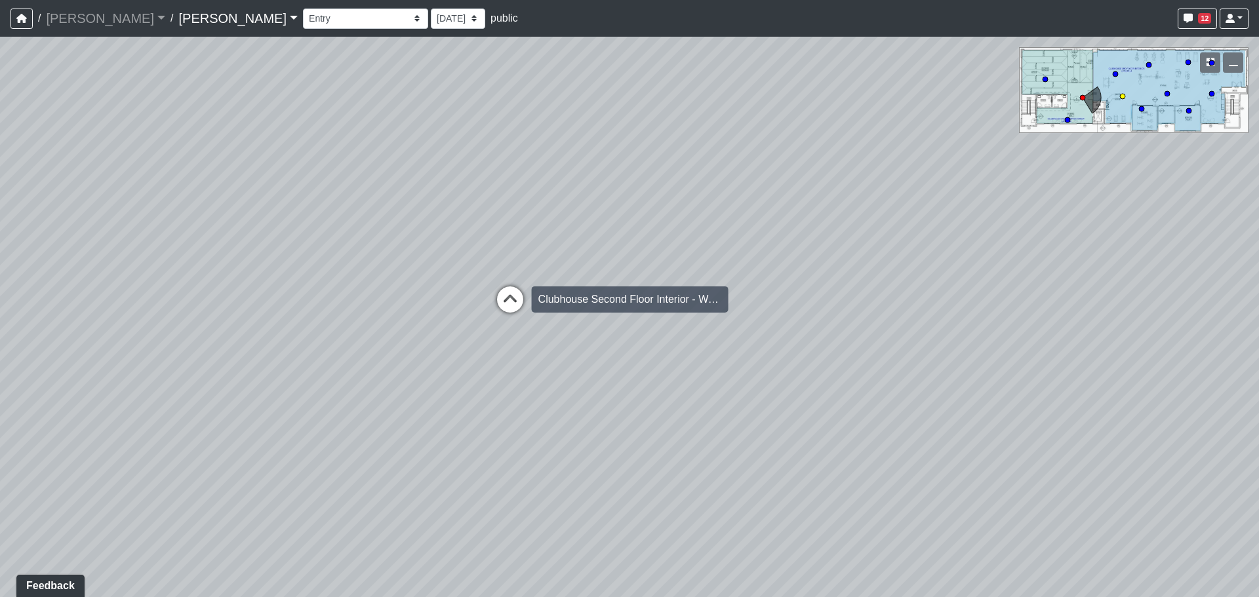
click at [506, 297] on icon at bounding box center [510, 306] width 39 height 39
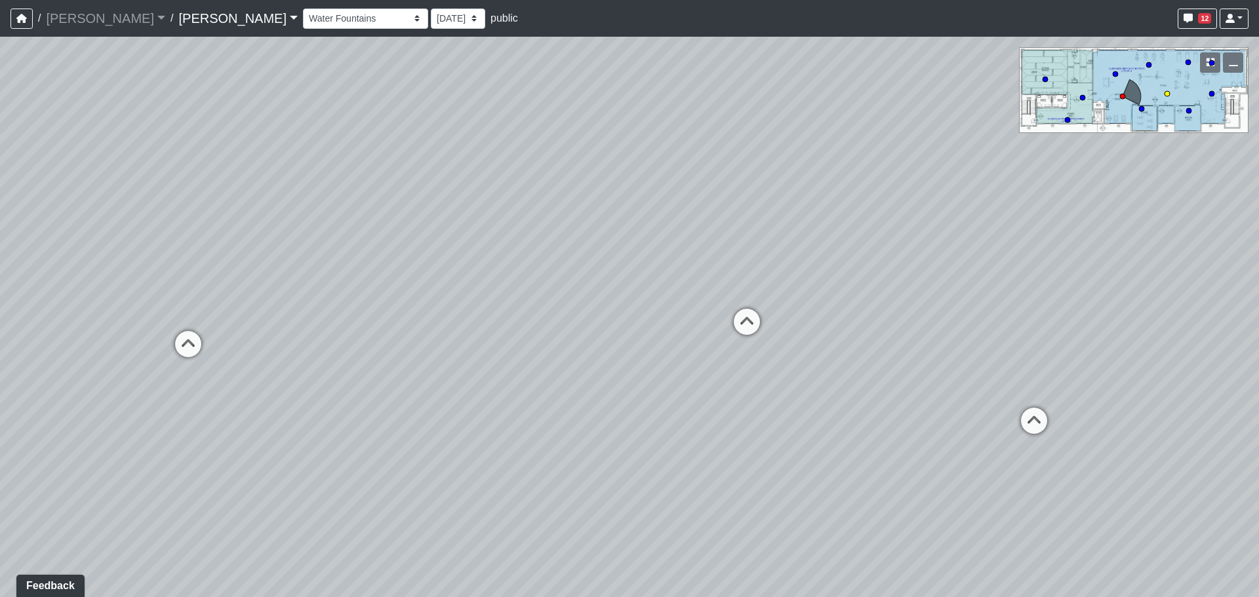
click at [778, 298] on div "Loading... Craft Room Loading... Kitchenette 2 Loading... Games Loading... Entr…" at bounding box center [629, 317] width 1259 height 561
click at [904, 359] on div "Loading... Craft Room Loading... Kitchenette 2 Loading... Games Loading... Entr…" at bounding box center [629, 317] width 1259 height 561
click at [786, 315] on div "Loading... Craft Room Loading... Kitchenette 2 Loading... Games Loading... Entr…" at bounding box center [629, 317] width 1259 height 561
click at [696, 355] on div "Loading... Craft Room Loading... Kitchenette 2 Loading... Games Loading... Entr…" at bounding box center [629, 317] width 1259 height 561
click at [707, 333] on div "Loading... Craft Room Loading... Kitchenette 2 Loading... Games Loading... Entr…" at bounding box center [629, 317] width 1259 height 561
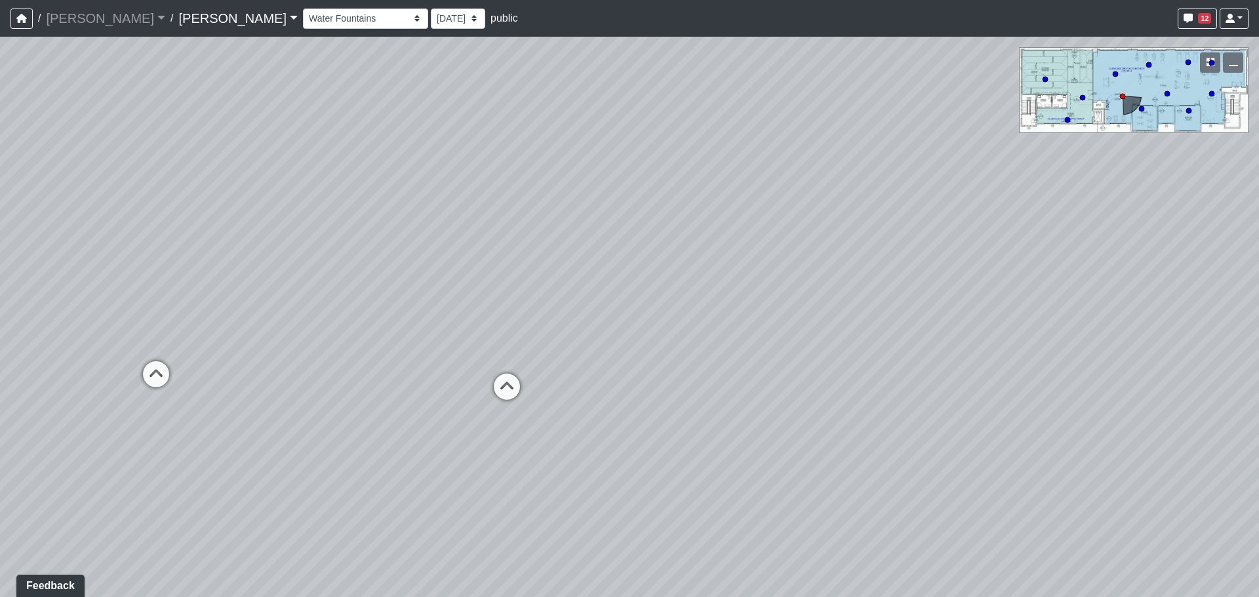
click at [670, 324] on div "Loading... Craft Room Loading... Kitchenette 2 Loading... Games Loading... Entr…" at bounding box center [629, 317] width 1259 height 561
click at [620, 323] on icon at bounding box center [632, 337] width 39 height 39
click at [627, 314] on icon at bounding box center [635, 317] width 39 height 39
click at [811, 334] on div "Loading... Craft Room Loading... Kitchenette 2 Loading... Games Loading... Entr…" at bounding box center [629, 317] width 1259 height 561
click at [839, 312] on div "Loading... Craft Room Loading... Kitchenette 2 Loading... Games Loading... Entr…" at bounding box center [629, 317] width 1259 height 561
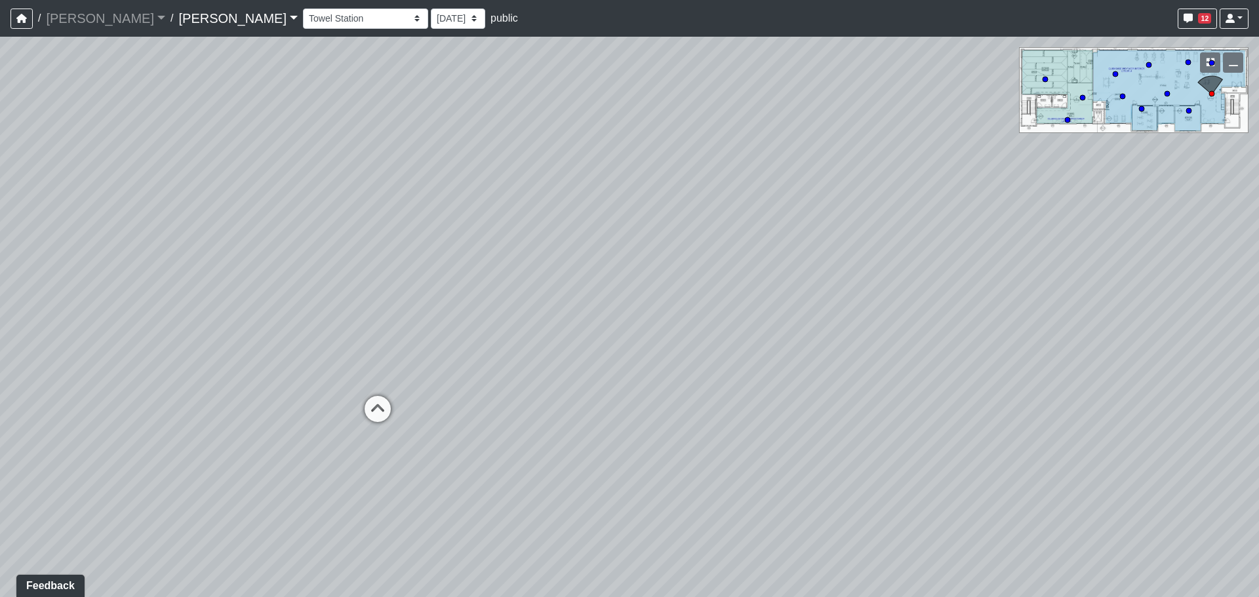
click at [765, 296] on div "Loading... Craft Room Loading... Kitchenette 2 Loading... Games Loading... Entr…" at bounding box center [629, 317] width 1259 height 561
click at [473, 250] on div "Loading... Craft Room Loading... Kitchenette 2 Loading... Games Loading... Entr…" at bounding box center [629, 317] width 1259 height 561
click at [303, 22] on select "Entry Kitchenette Lounge Pool Table Seating 1 Seating 2 Seating 3 Seating 4 Ban…" at bounding box center [365, 19] width 125 height 20
click at [780, 220] on div "Loading... Craft Room Loading... Kitchenette 2 Loading... Games Loading... Entr…" at bounding box center [629, 317] width 1259 height 561
click at [999, 263] on div "Loading... Craft Room Loading... Kitchenette 2 Loading... Games Loading... Entr…" at bounding box center [629, 317] width 1259 height 561
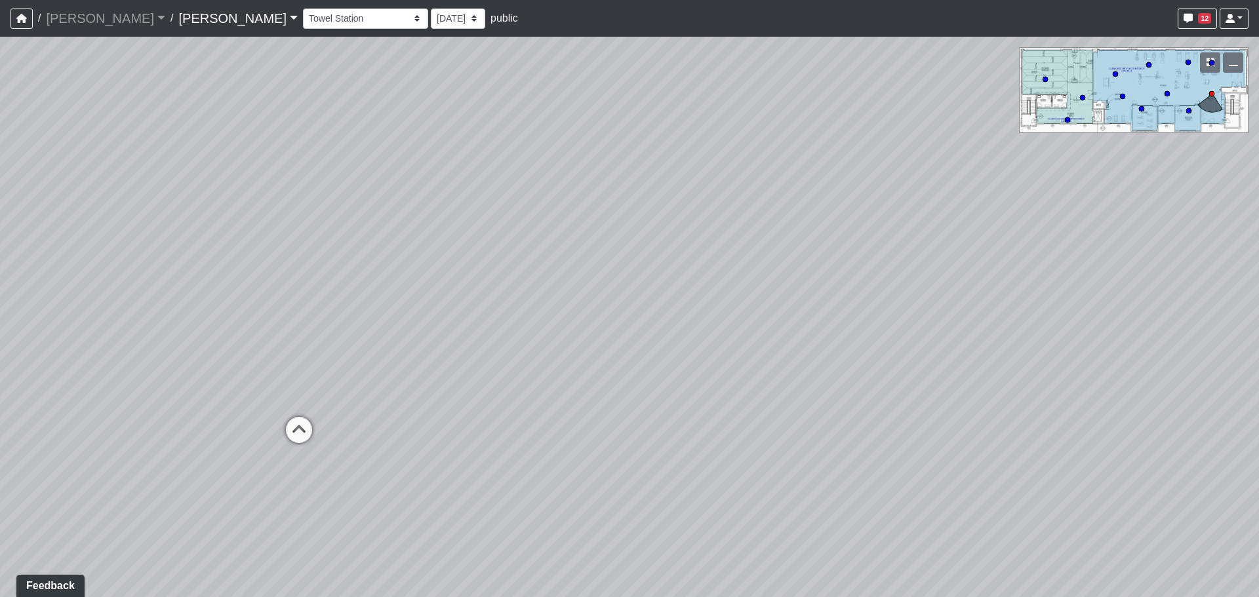
click at [525, 227] on div "Loading... Craft Room Loading... Kitchenette 2 Loading... Games Loading... Entr…" at bounding box center [629, 317] width 1259 height 561
click at [858, 313] on icon at bounding box center [864, 306] width 39 height 39
click at [799, 286] on icon at bounding box center [801, 290] width 39 height 39
click at [490, 312] on div "Loading... Craft Room Loading... Kitchenette 2 Loading... Games Loading... Entr…" at bounding box center [629, 317] width 1259 height 561
click at [466, 275] on div "Loading... Craft Room Loading... Kitchenette 2 Loading... Games Loading... Entr…" at bounding box center [629, 317] width 1259 height 561
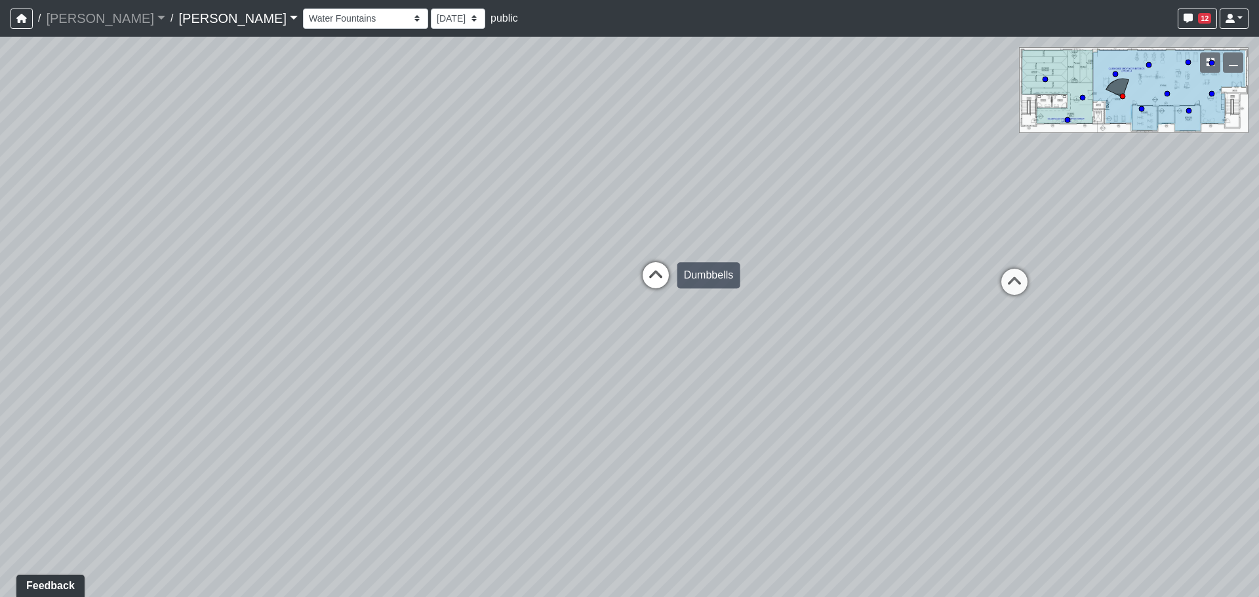
click at [432, 274] on div "Loading... Craft Room Loading... Kitchenette 2 Loading... Games Loading... Entr…" at bounding box center [629, 317] width 1259 height 561
click at [131, 247] on div "Loading... Craft Room Loading... Kitchenette 2 Loading... Games Loading... Entr…" at bounding box center [629, 317] width 1259 height 561
click at [14, 232] on div "Loading... Craft Room Loading... Kitchenette 2 Loading... Games Loading... Entr…" at bounding box center [629, 317] width 1259 height 561
click at [295, 340] on div "Loading... Craft Room Loading... Kitchenette 2 Loading... Games Loading... Entr…" at bounding box center [629, 317] width 1259 height 561
click at [988, 294] on div "Loading... Craft Room Loading... Kitchenette 2 Loading... Games Loading... Entr…" at bounding box center [629, 317] width 1259 height 561
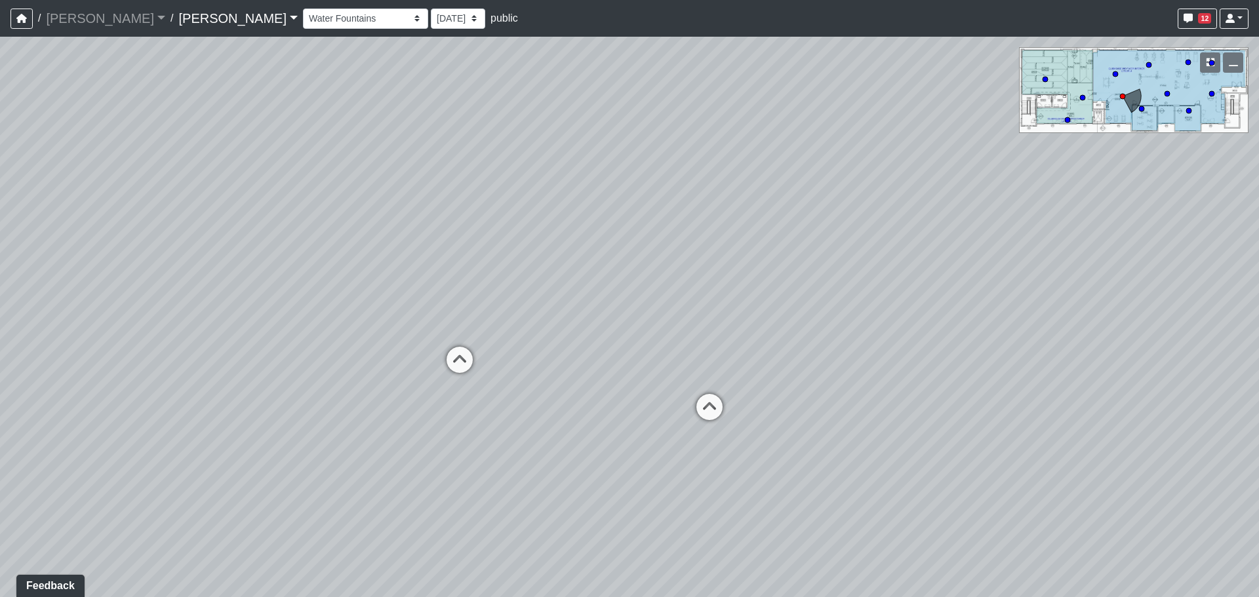
click at [1003, 268] on div "Loading... Craft Room Loading... Kitchenette 2 Loading... Games Loading... Entr…" at bounding box center [629, 317] width 1259 height 561
click at [464, 360] on icon at bounding box center [465, 365] width 39 height 39
click at [32, 245] on div "Loading... Craft Room Loading... Kitchenette 2 Loading... Games Loading... Entr…" at bounding box center [629, 317] width 1259 height 561
click at [376, 342] on div "Loading... Craft Room Loading... Kitchenette 2 Loading... Games Loading... Entr…" at bounding box center [629, 317] width 1259 height 561
click at [985, 383] on icon at bounding box center [990, 385] width 39 height 39
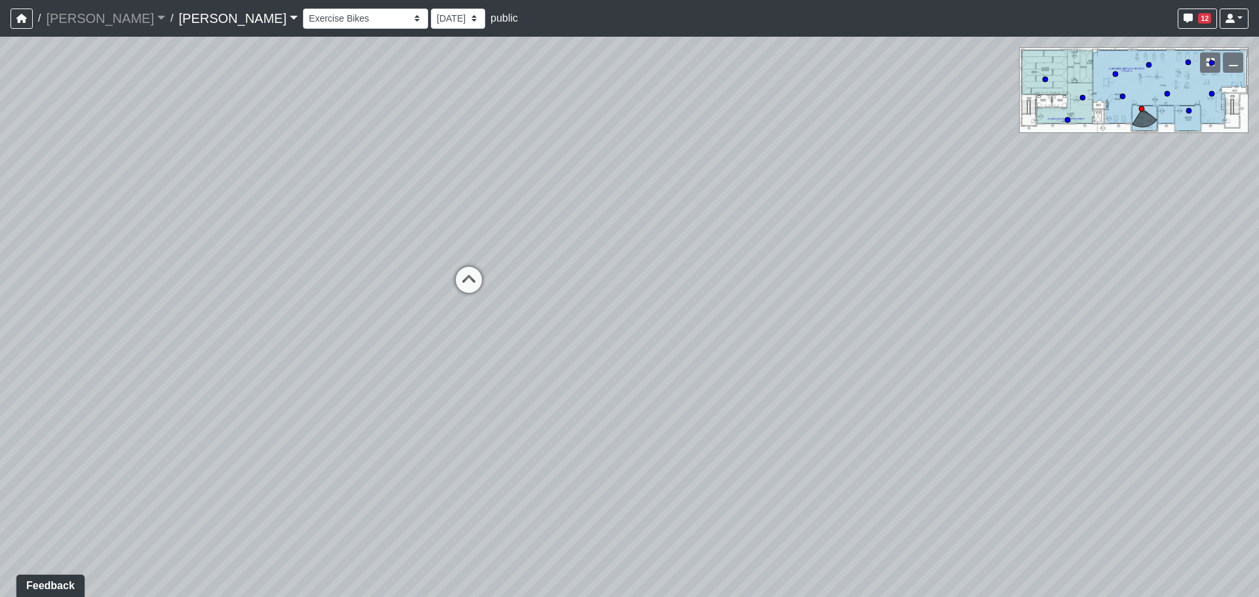
click at [876, 317] on div "Loading... Craft Room Loading... Kitchenette 2 Loading... Games Loading... Entr…" at bounding box center [629, 317] width 1259 height 561
click at [960, 306] on div "Loading... Craft Room Loading... Kitchenette 2 Loading... Games Loading... Entr…" at bounding box center [629, 317] width 1259 height 561
click at [914, 267] on div "Loading... Craft Room Loading... Kitchenette 2 Loading... Games Loading... Entr…" at bounding box center [629, 317] width 1259 height 561
click at [796, 272] on div "Loading... Craft Room Loading... Kitchenette 2 Loading... Games Loading... Entr…" at bounding box center [629, 317] width 1259 height 561
click at [303, 19] on select "Entry Kitchenette Lounge Pool Table Seating 1 Seating 2 Seating 3 Seating 4 Ban…" at bounding box center [365, 19] width 125 height 20
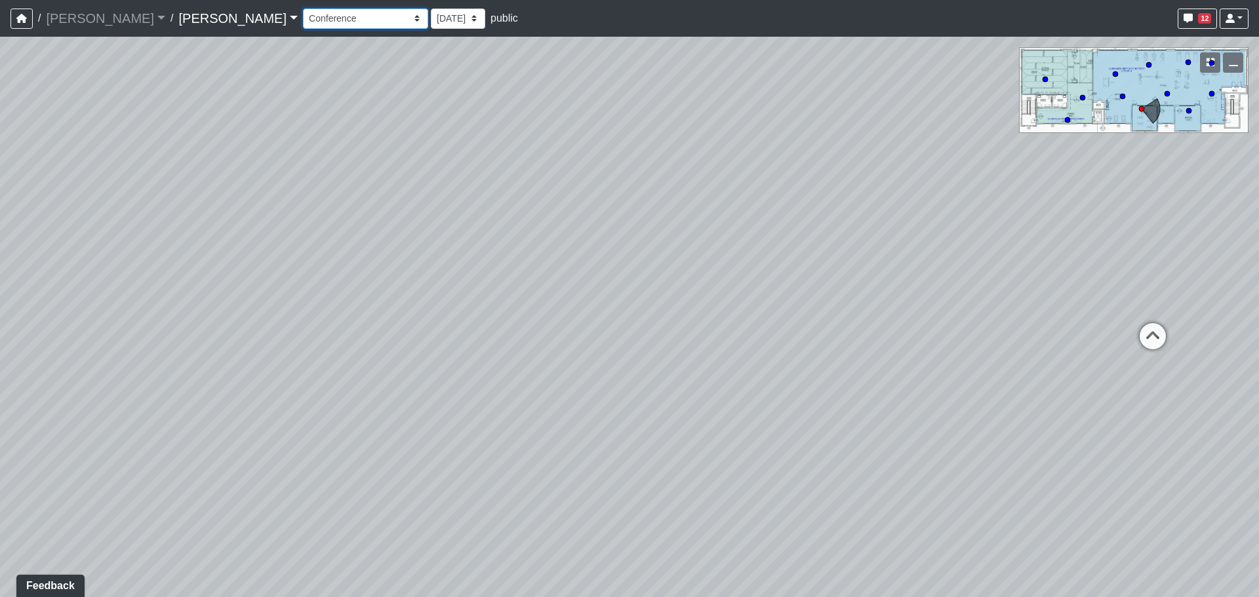
click at [303, 9] on select "Entry Kitchenette Lounge Pool Table Seating 1 Seating 2 Seating 3 Seating 4 Ban…" at bounding box center [365, 19] width 125 height 20
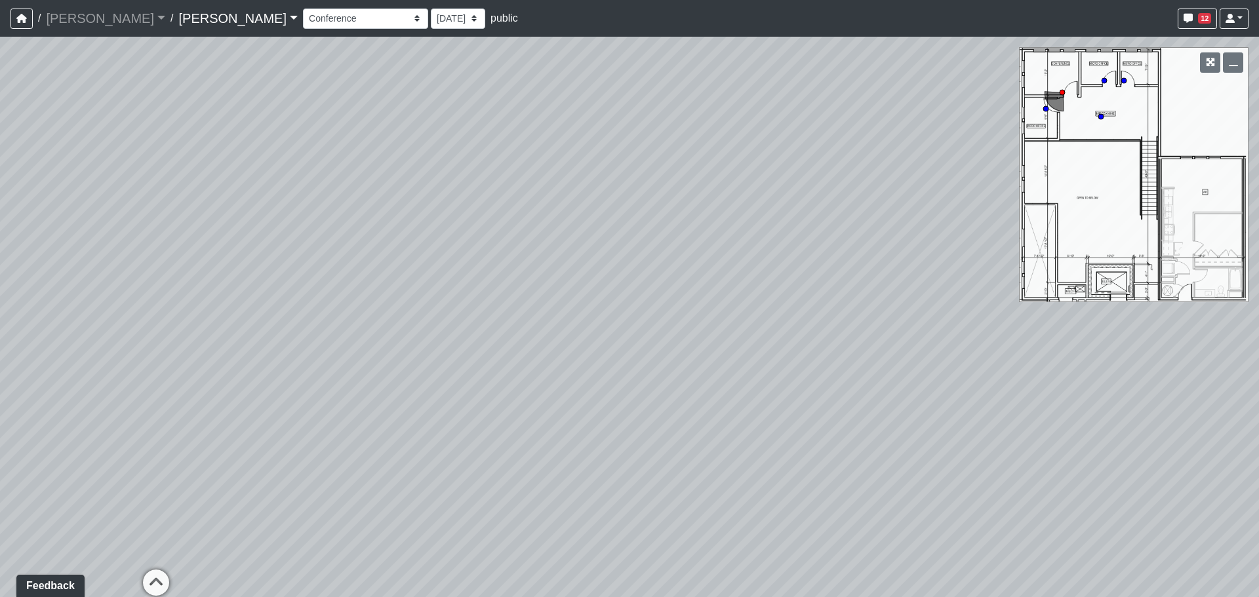
click at [190, 327] on div "Loading... Craft Room Loading... Kitchenette 2 Loading... Games Loading... Entr…" at bounding box center [629, 317] width 1259 height 561
click at [707, 323] on div "Loading... Craft Room Loading... Kitchenette 2 Loading... Games Loading... Entr…" at bounding box center [629, 317] width 1259 height 561
click at [579, 434] on icon at bounding box center [574, 451] width 39 height 39
click at [781, 333] on div "Loading... Craft Room Loading... Kitchenette 2 Loading... Games Loading... Entr…" at bounding box center [629, 317] width 1259 height 561
click at [690, 340] on div "Loading... Craft Room Loading... Kitchenette 2 Loading... Games Loading... Entr…" at bounding box center [629, 317] width 1259 height 561
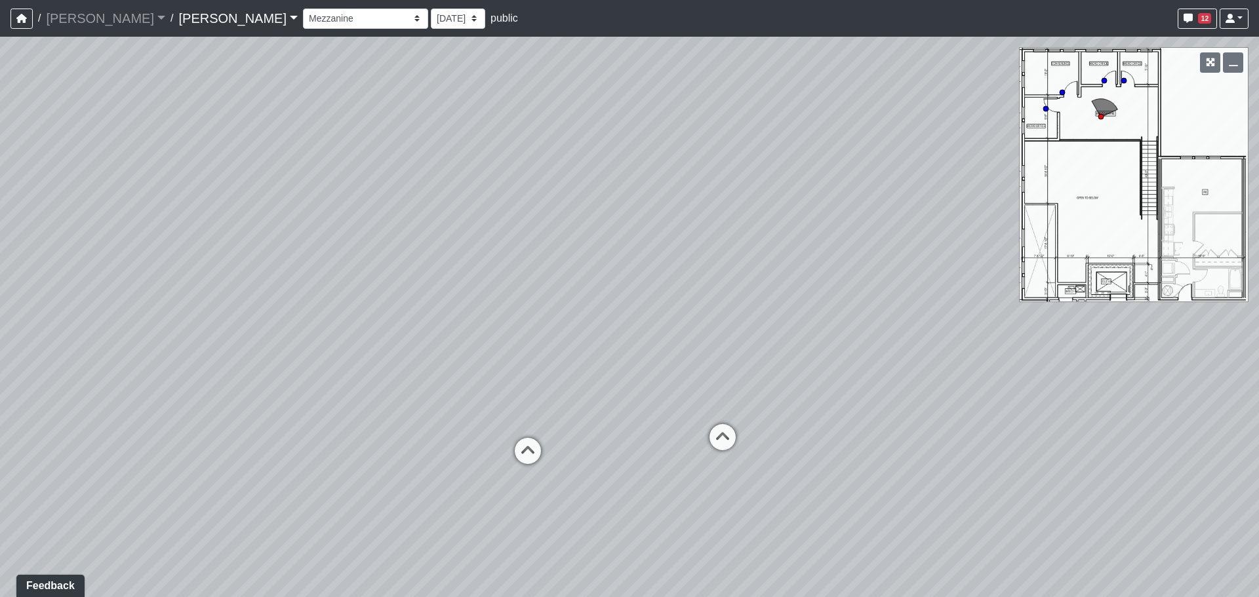
click at [723, 333] on div "Loading... Craft Room Loading... Kitchenette 2 Loading... Games Loading... Entr…" at bounding box center [629, 317] width 1259 height 561
click at [723, 310] on div "Loading... Craft Room Loading... Kitchenette 2 Loading... Games Loading... Entr…" at bounding box center [629, 317] width 1259 height 561
click at [705, 312] on div "Loading... Craft Room Loading... Kitchenette 2 Loading... Games Loading... Entr…" at bounding box center [629, 317] width 1259 height 561
click at [668, 322] on div "Loading... Craft Room Loading... Kitchenette 2 Loading... Games Loading... Entr…" at bounding box center [629, 317] width 1259 height 561
click at [594, 259] on div "Loading... Craft Room Loading... Kitchenette 2 Loading... Games Loading... Entr…" at bounding box center [629, 317] width 1259 height 561
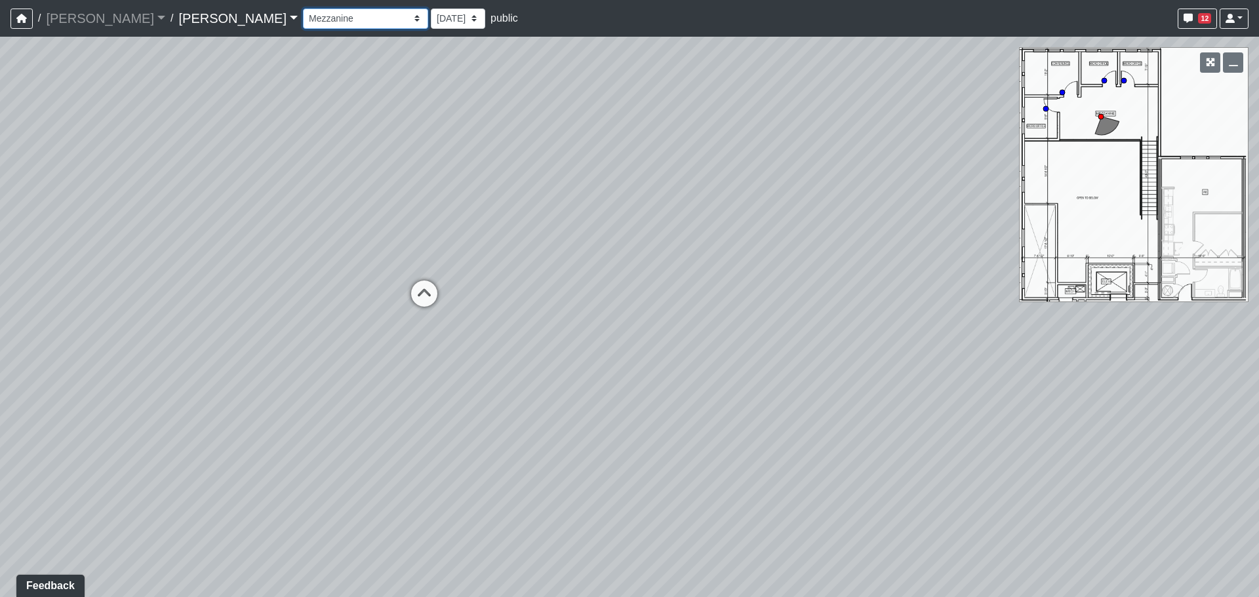
click at [303, 18] on select "Entry Kitchenette Lounge Pool Table Seating 1 Seating 2 Seating 3 Seating 4 Ban…" at bounding box center [365, 19] width 125 height 20
click at [435, 291] on icon at bounding box center [424, 300] width 39 height 39
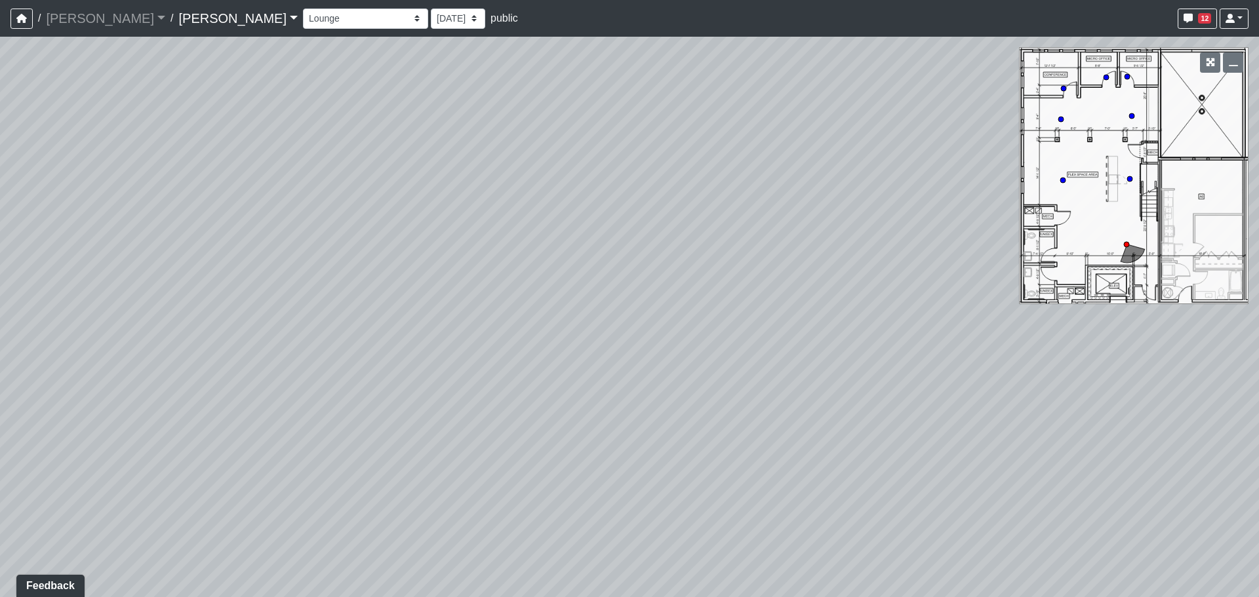
click at [0, 146] on div "Loading... Craft Room Loading... Kitchenette 2 Loading... Games Loading... Entr…" at bounding box center [629, 317] width 1259 height 561
click at [303, 328] on div "Loading... Craft Room Loading... Kitchenette 2 Loading... Games Loading... Entr…" at bounding box center [629, 317] width 1259 height 561
click at [413, 327] on div "Loading... Craft Room Loading... Kitchenette 2 Loading... Games Loading... Entr…" at bounding box center [629, 317] width 1259 height 561
click at [198, 277] on div "Loading... Craft Room Loading... Kitchenette 2 Loading... Games Loading... Entr…" at bounding box center [629, 317] width 1259 height 561
click at [597, 346] on div "Loading... Craft Room Loading... Kitchenette 2 Loading... Games Loading... Entr…" at bounding box center [629, 317] width 1259 height 561
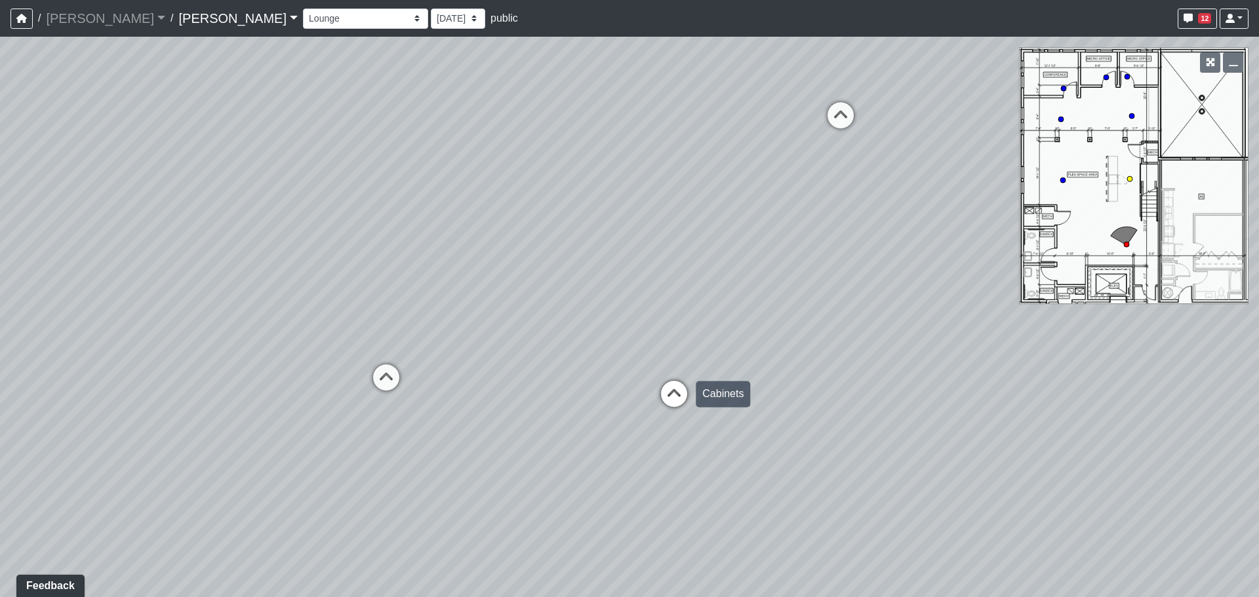
click at [670, 386] on icon at bounding box center [674, 400] width 39 height 39
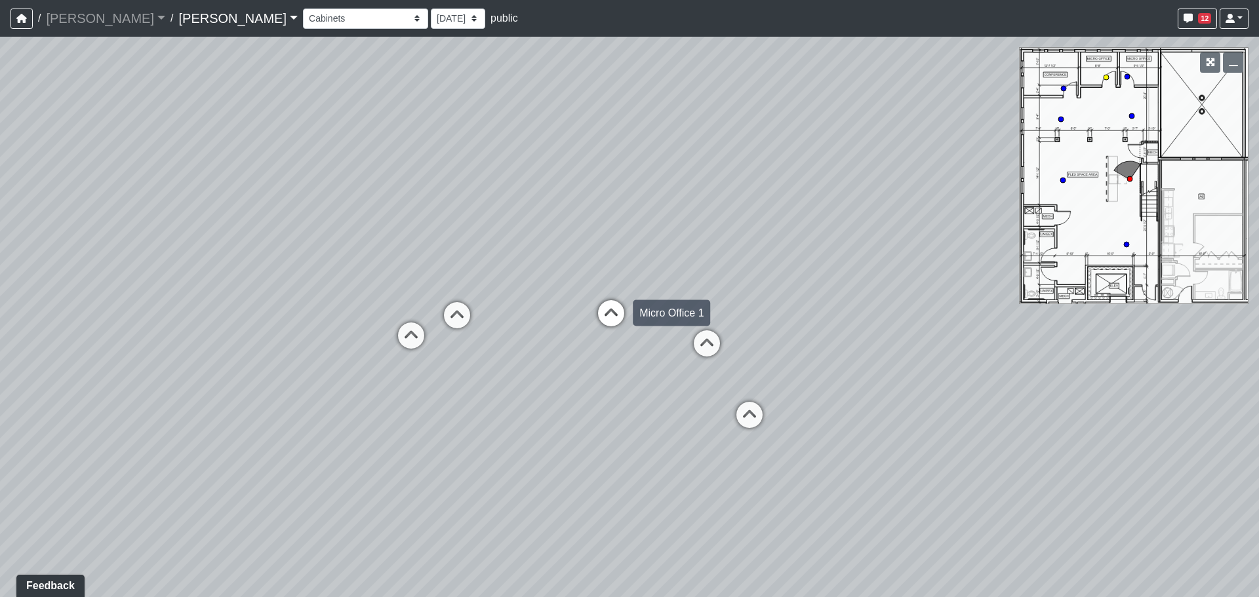
click at [625, 318] on icon at bounding box center [611, 319] width 39 height 39
click at [809, 296] on div "Loading... Craft Room Loading... Kitchenette 2 Loading... Games Loading... Entr…" at bounding box center [629, 317] width 1259 height 561
click at [668, 313] on div "Loading... Craft Room Loading... Kitchenette 2 Loading... Games Loading... Entr…" at bounding box center [629, 317] width 1259 height 561
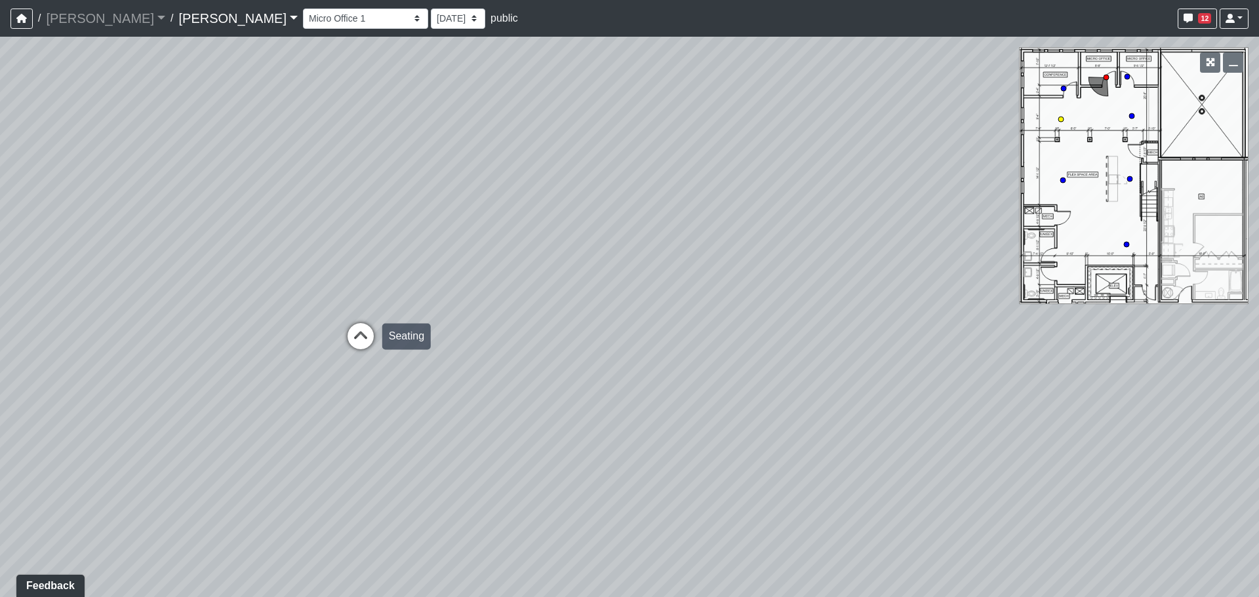
click at [363, 336] on icon at bounding box center [360, 342] width 39 height 39
click at [691, 304] on div "Loading... Craft Room Loading... Kitchenette 2 Loading... Games Loading... Entr…" at bounding box center [629, 317] width 1259 height 561
click at [798, 204] on div "Loading... Craft Room Loading... Kitchenette 2 Loading... Games Loading... Entr…" at bounding box center [629, 317] width 1259 height 561
click at [1033, 283] on div "Loading... Craft Room Loading... Kitchenette 2 Loading... Games Loading... Entr…" at bounding box center [629, 317] width 1259 height 561
click at [857, 287] on div "Loading... Craft Room Loading... Kitchenette 2 Loading... Games Loading... Entr…" at bounding box center [629, 317] width 1259 height 561
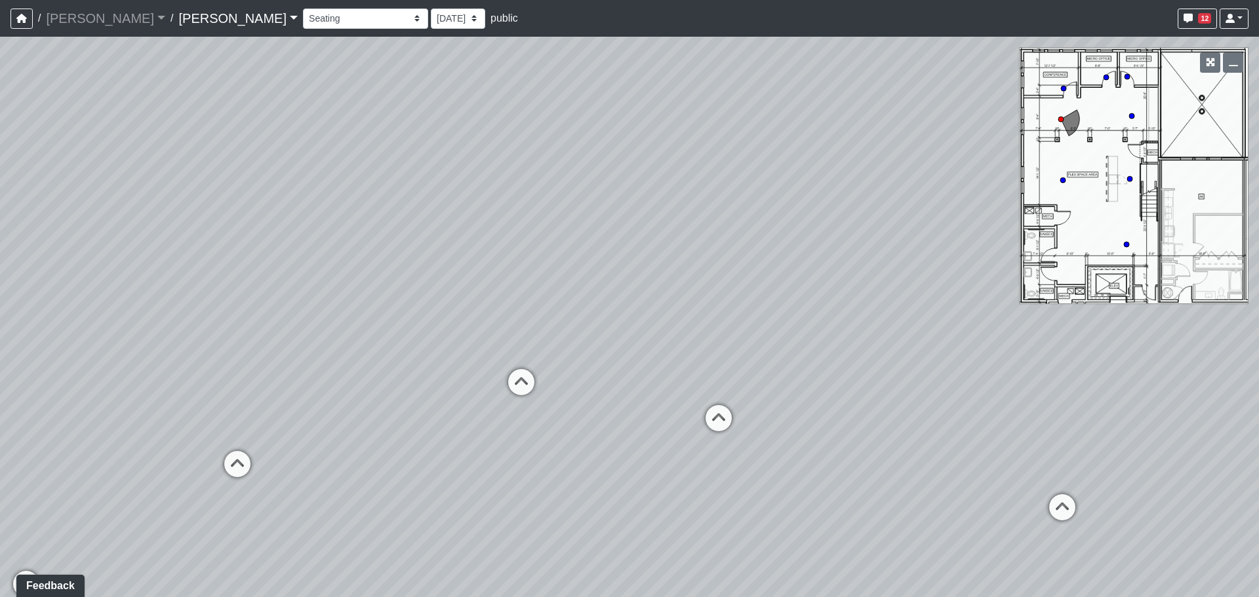
click at [303, 7] on div "Entry Kitchenette Lounge Pool Table Seating 1 Seating 2 Seating 3 Seating 4 Ban…" at bounding box center [776, 19] width 946 height 26
click at [303, 14] on select "Entry Kitchenette Lounge Pool Table Seating 1 Seating 2 Seating 3 Seating 4 Ban…" at bounding box center [365, 19] width 125 height 20
click at [303, 9] on select "Entry Kitchenette Lounge Pool Table Seating 1 Seating 2 Seating 3 Seating 4 Ban…" at bounding box center [365, 19] width 125 height 20
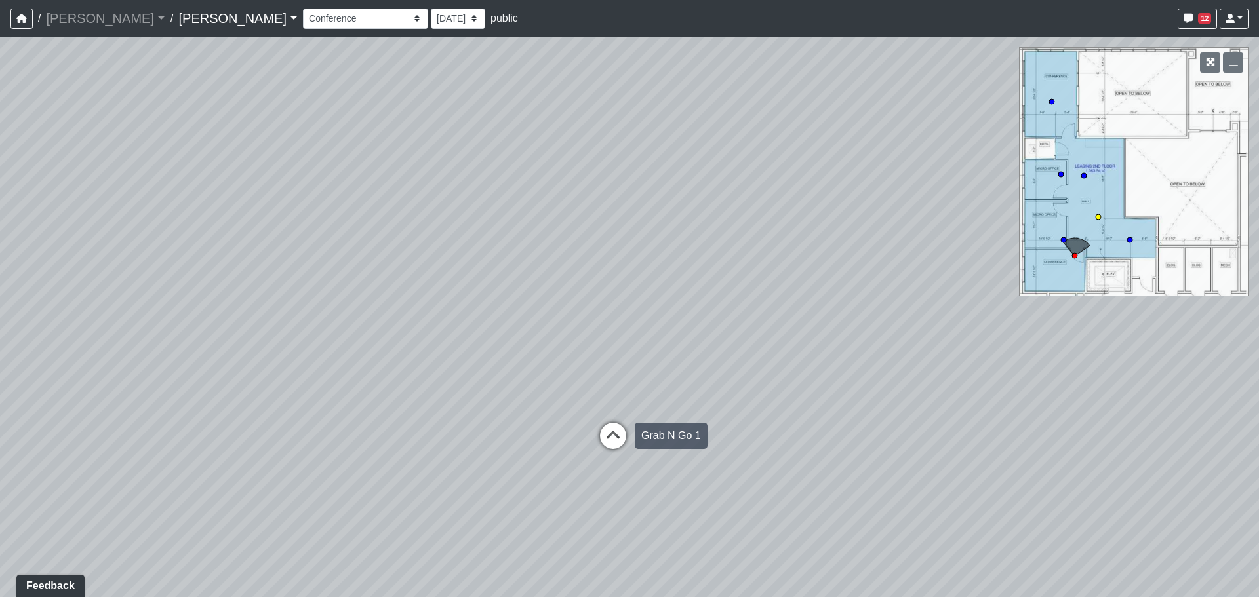
click at [611, 445] on icon at bounding box center [613, 442] width 39 height 39
click at [345, 324] on div "Loading... Craft Room Loading... Kitchenette 2 Loading... Games Loading... Entr…" at bounding box center [629, 317] width 1259 height 561
click at [93, 382] on div "Loading... Craft Room Loading... Kitchenette 2 Loading... Games Loading... Entr…" at bounding box center [629, 317] width 1259 height 561
click at [344, 336] on div "Loading... Craft Room Loading... Kitchenette 2 Loading... Games Loading... Entr…" at bounding box center [629, 317] width 1259 height 561
click at [610, 317] on div "Loading... Craft Room Loading... Kitchenette 2 Loading... Games Loading... Entr…" at bounding box center [629, 317] width 1259 height 561
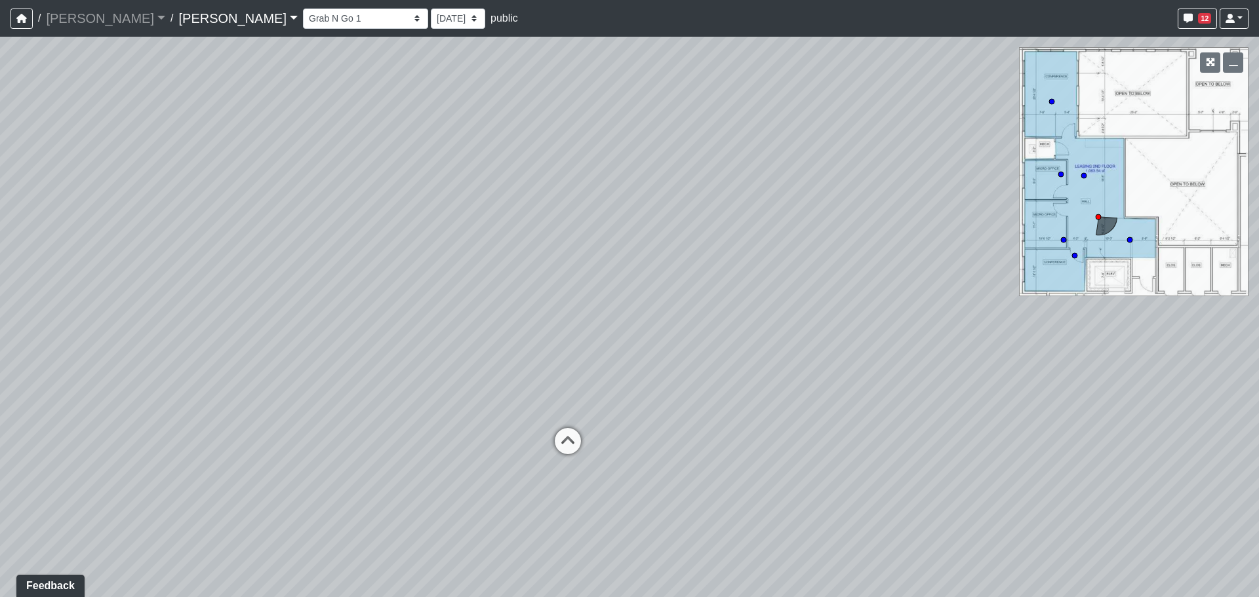
click at [603, 320] on div "Loading... Craft Room Loading... Kitchenette 2 Loading... Games Loading... Entr…" at bounding box center [629, 317] width 1259 height 561
click at [655, 331] on div "Loading... Craft Room Loading... Kitchenette 2 Loading... Games Loading... Entr…" at bounding box center [629, 317] width 1259 height 561
click at [613, 329] on div "Loading... Craft Room Loading... Kitchenette 2 Loading... Games Loading... Entr…" at bounding box center [629, 317] width 1259 height 561
click at [742, 327] on div "Loading... Craft Room Loading... Kitchenette 2 Loading... Games Loading... Entr…" at bounding box center [629, 317] width 1259 height 561
click at [587, 339] on div "Loading... Craft Room Loading... Kitchenette 2 Loading... Games Loading... Entr…" at bounding box center [629, 317] width 1259 height 561
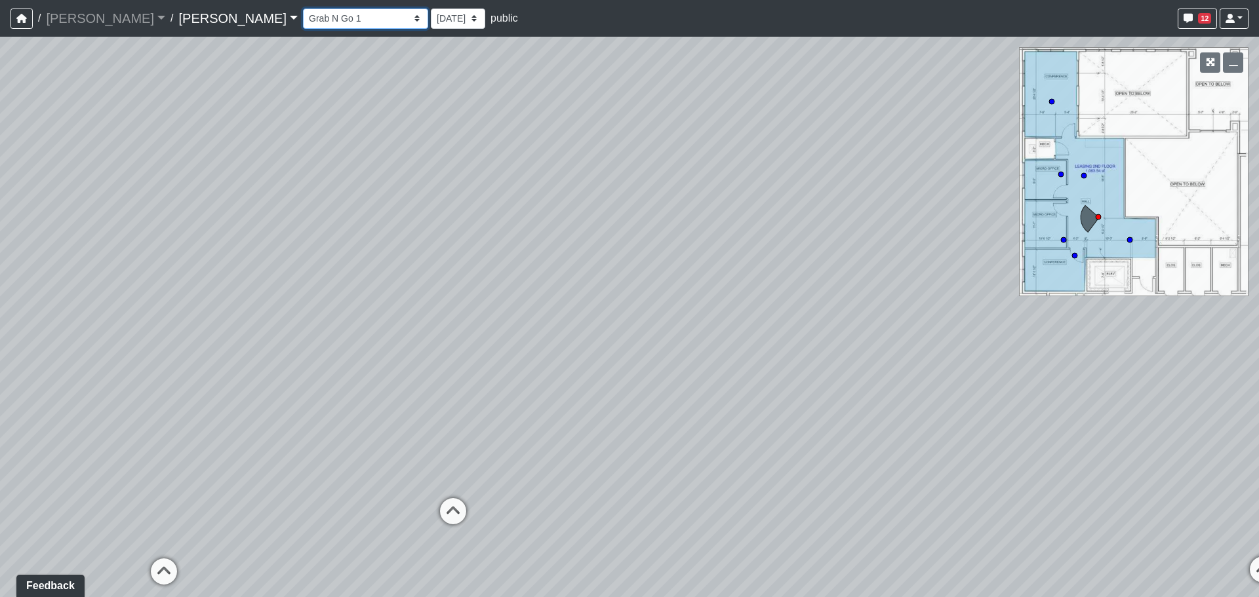
click at [303, 15] on select "Entry Kitchenette Lounge Pool Table Seating 1 Seating 2 Seating 3 Seating 4 Ban…" at bounding box center [365, 19] width 125 height 20
click at [303, 9] on select "Entry Kitchenette Lounge Pool Table Seating 1 Seating 2 Seating 3 Seating 4 Ban…" at bounding box center [365, 19] width 125 height 20
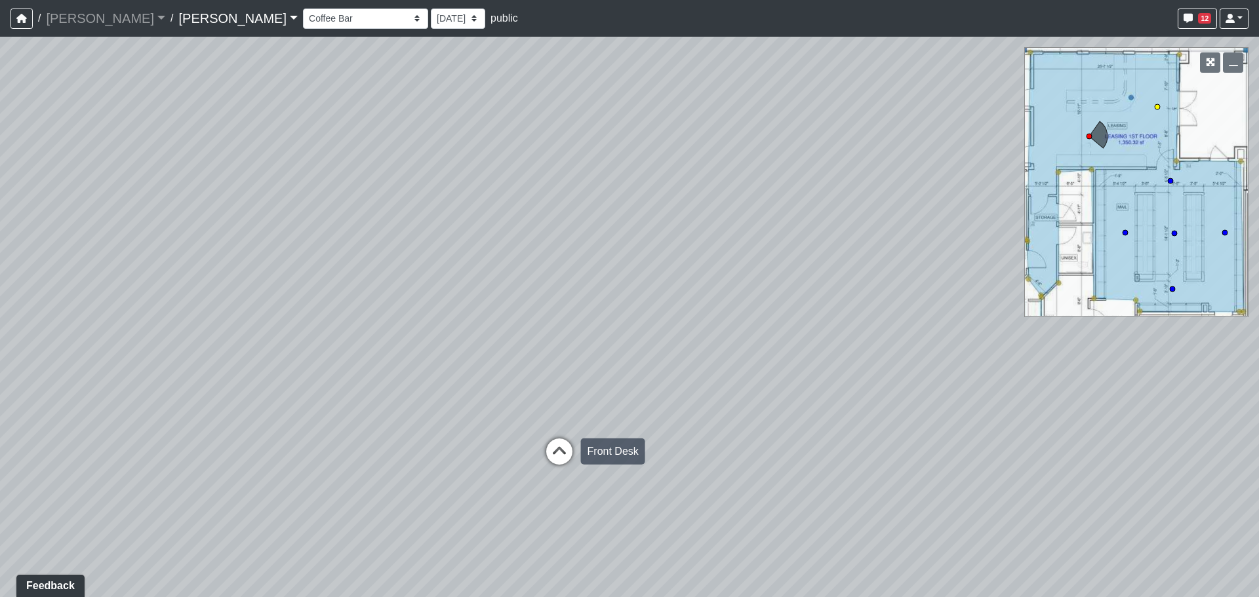
click at [558, 446] on icon at bounding box center [559, 458] width 39 height 39
click at [658, 378] on div "Loading... Craft Room Loading... Kitchenette 2 Loading... Games Loading... Entr…" at bounding box center [629, 317] width 1259 height 561
click at [667, 342] on div "Loading... Craft Room Loading... Kitchenette 2 Loading... Games Loading... Entr…" at bounding box center [629, 317] width 1259 height 561
click at [279, 262] on div "Loading... Craft Room Loading... Kitchenette 2 Loading... Games Loading... Entr…" at bounding box center [629, 317] width 1259 height 561
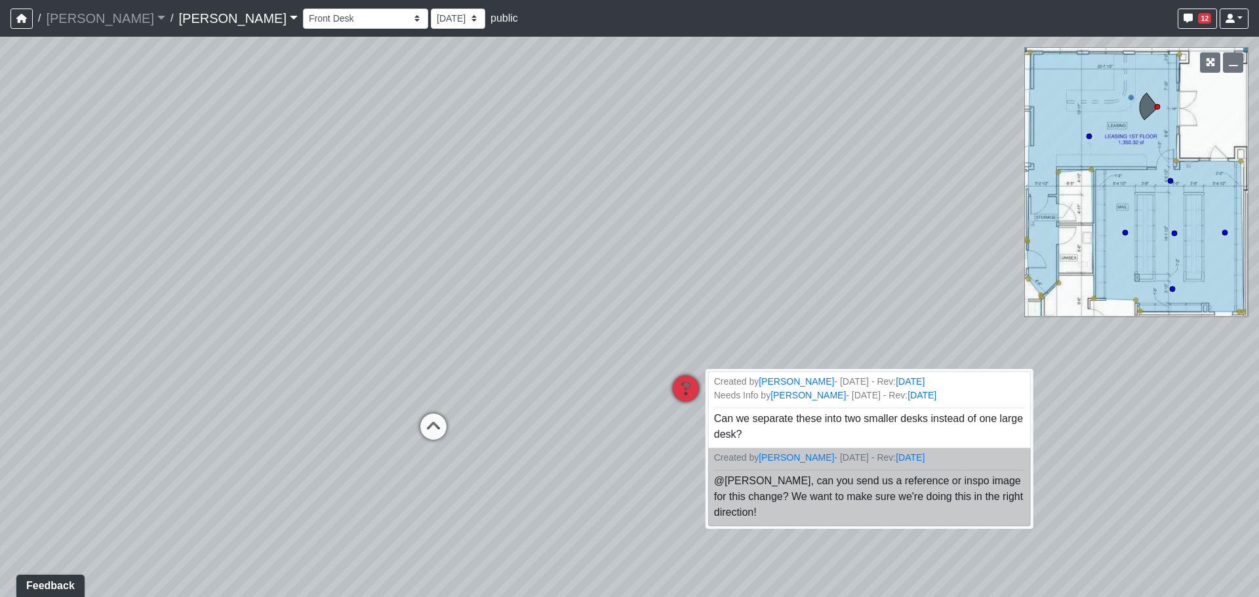
click at [688, 396] on icon at bounding box center [685, 395] width 39 height 39
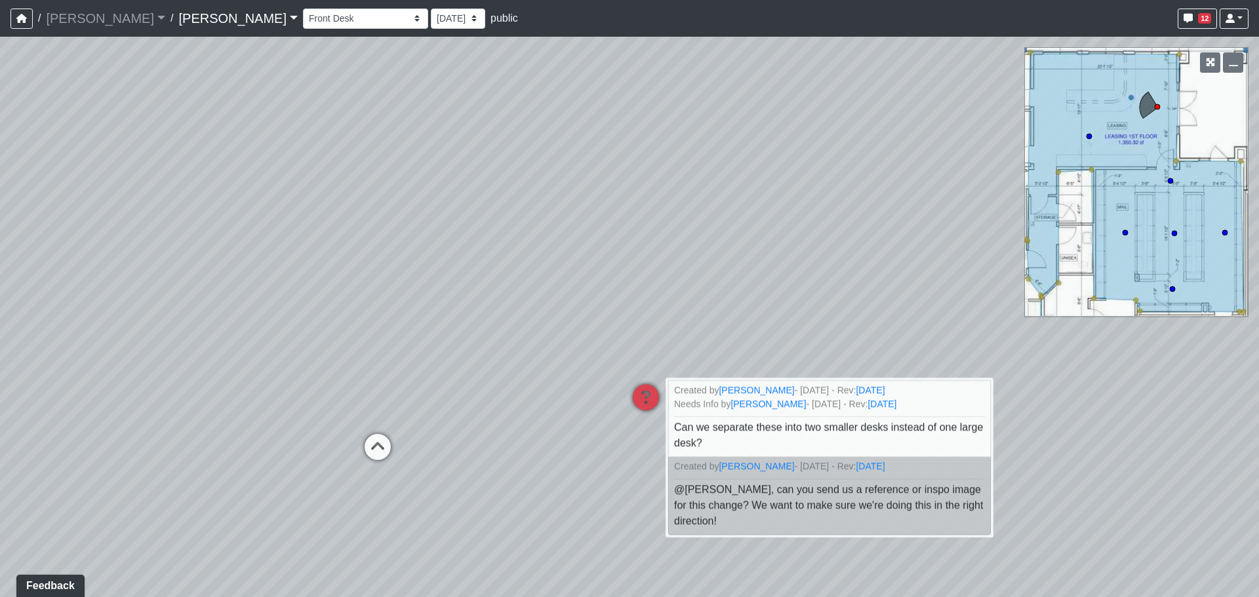
click at [552, 336] on div "Loading... Craft Room Loading... Kitchenette 2 Loading... Games Loading... Entr…" at bounding box center [629, 317] width 1259 height 561
click at [792, 365] on div "Loading... Craft Room Loading... Kitchenette 2 Loading... Games Loading... Entr…" at bounding box center [629, 317] width 1259 height 561
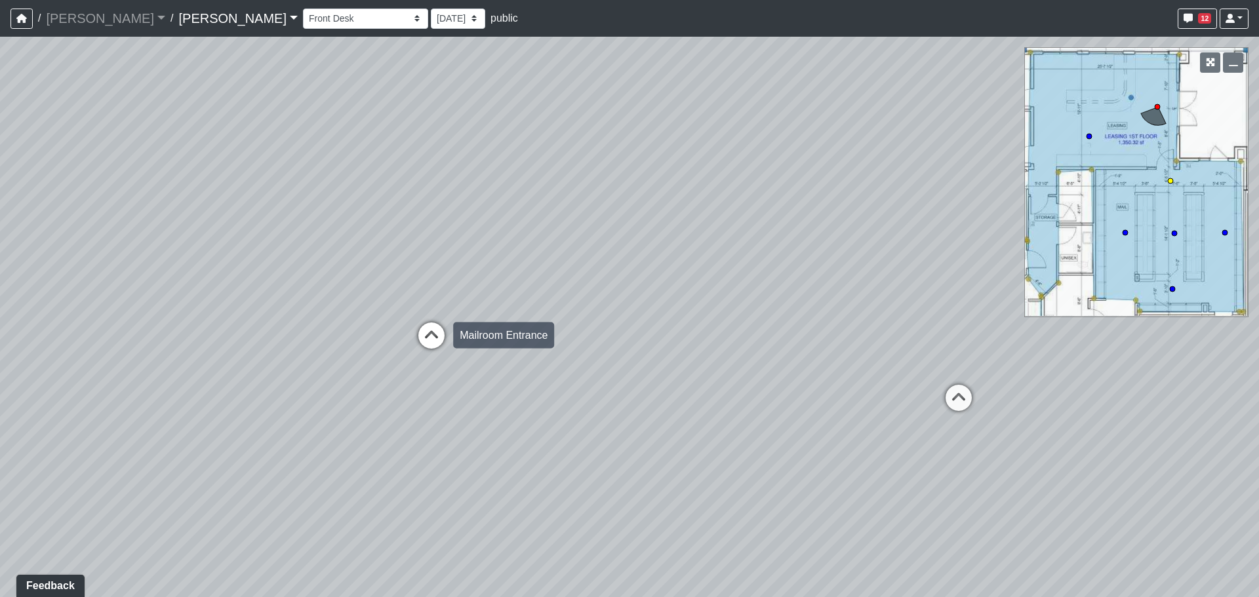
click at [432, 342] on icon at bounding box center [431, 342] width 39 height 39
click at [233, 360] on div "Loading... Craft Room Loading... Kitchenette 2 Loading... Games Loading... Entr…" at bounding box center [629, 317] width 1259 height 561
click at [340, 367] on div "Loading... Craft Room Loading... Kitchenette 2 Loading... Games Loading... Entr…" at bounding box center [629, 317] width 1259 height 561
click at [195, 340] on div "Loading... Craft Room Loading... Kitchenette 2 Loading... Games Loading... Entr…" at bounding box center [629, 317] width 1259 height 561
click at [879, 457] on div "Loading... Craft Room Loading... Kitchenette 2 Loading... Games Loading... Entr…" at bounding box center [629, 317] width 1259 height 561
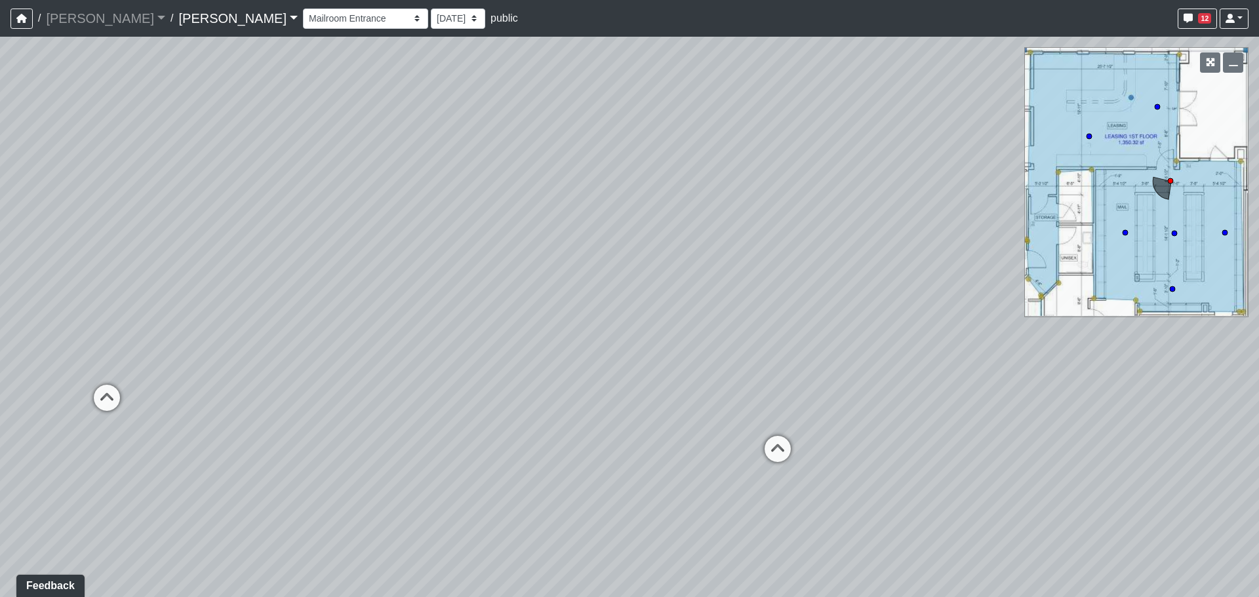
click at [845, 388] on div "Loading... Craft Room Loading... Kitchenette 2 Loading... Games Loading... Entr…" at bounding box center [629, 317] width 1259 height 561
click at [742, 329] on div "Loading... Craft Room Loading... Kitchenette 2 Loading... Games Loading... Entr…" at bounding box center [629, 317] width 1259 height 561
click at [658, 301] on div "Loading... Craft Room Loading... Kitchenette 2 Loading... Games Loading... Entr…" at bounding box center [629, 317] width 1259 height 561
click at [370, 517] on icon at bounding box center [373, 529] width 39 height 39
select select "7iBPz95enMSpWRL7D3283D"
